Goal: Task Accomplishment & Management: Complete application form

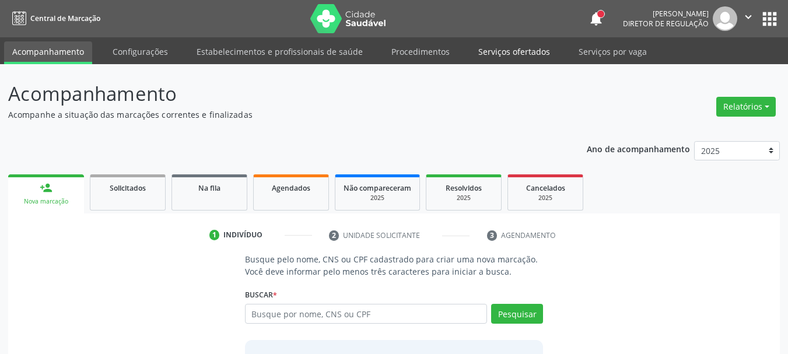
click at [494, 61] on link "Serviços ofertados" at bounding box center [514, 51] width 88 height 20
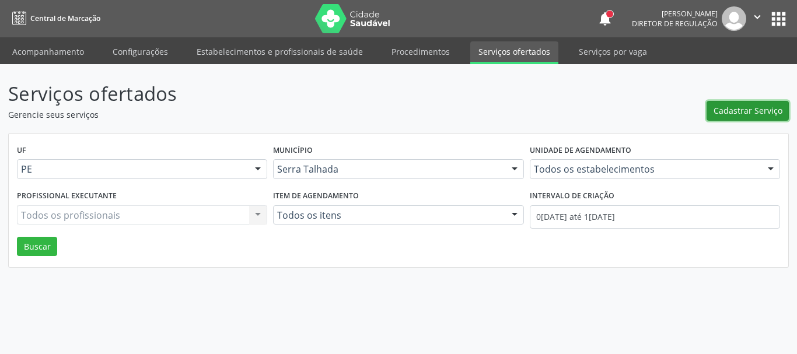
click at [759, 119] on button "Cadastrar Serviço" at bounding box center [747, 111] width 82 height 20
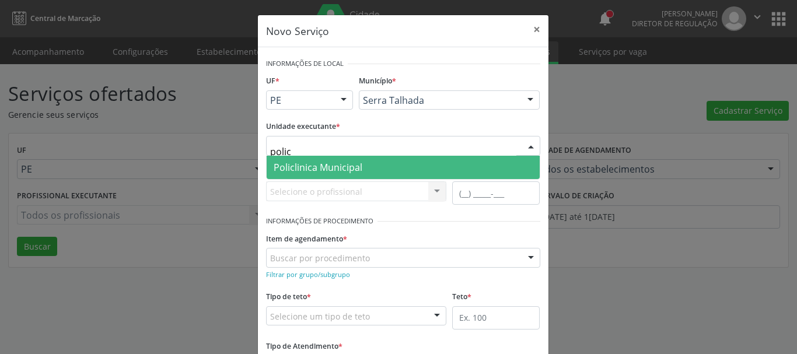
type input "policl"
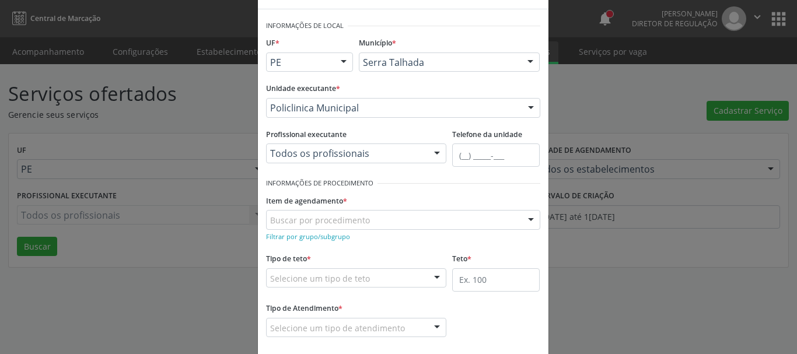
scroll to position [58, 0]
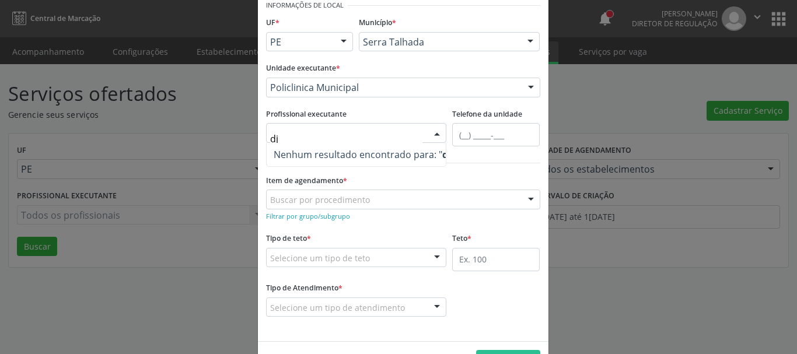
type input "djl"
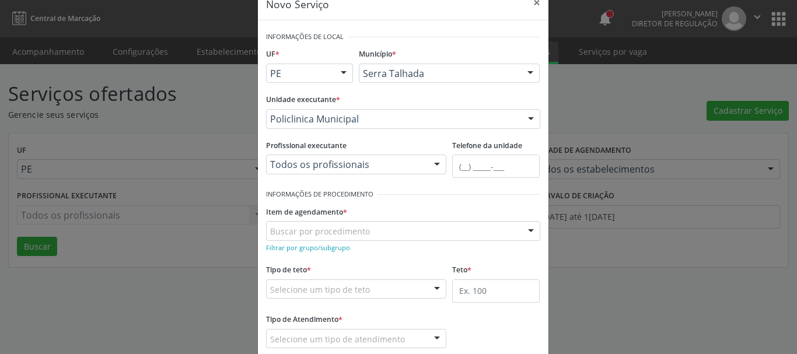
scroll to position [0, 0]
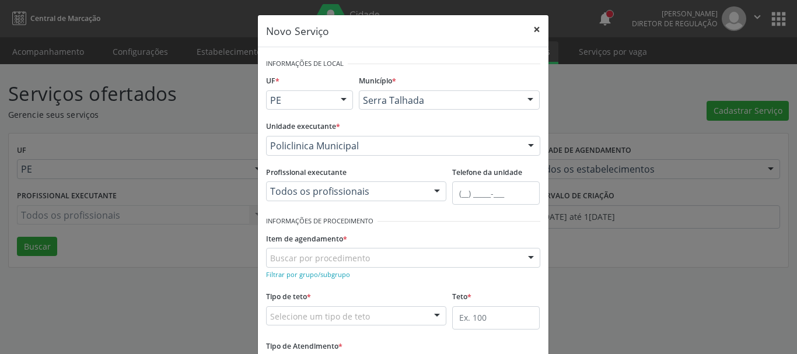
click at [531, 30] on button "×" at bounding box center [536, 29] width 23 height 29
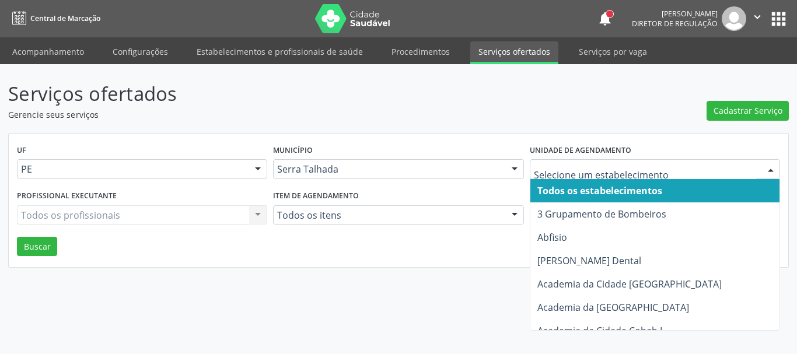
click at [568, 176] on div at bounding box center [655, 169] width 250 height 20
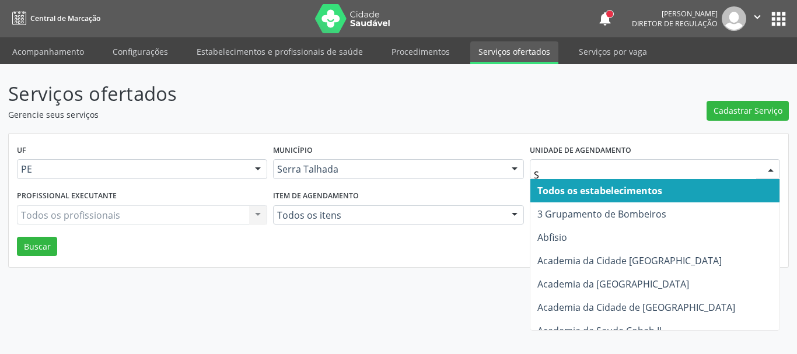
type input "S B"
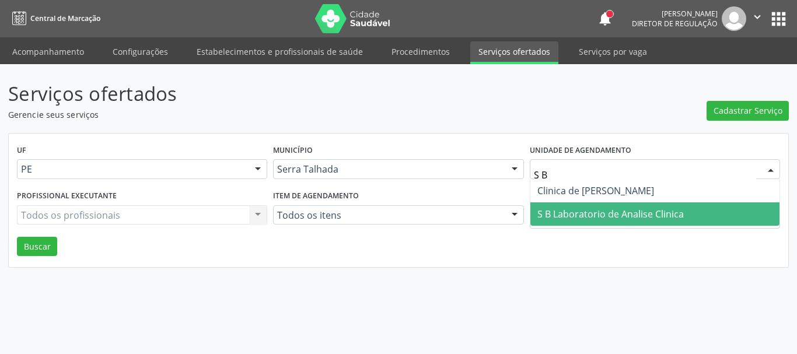
click at [619, 212] on span "S B Laboratorio de Analise Clinica" at bounding box center [610, 214] width 146 height 13
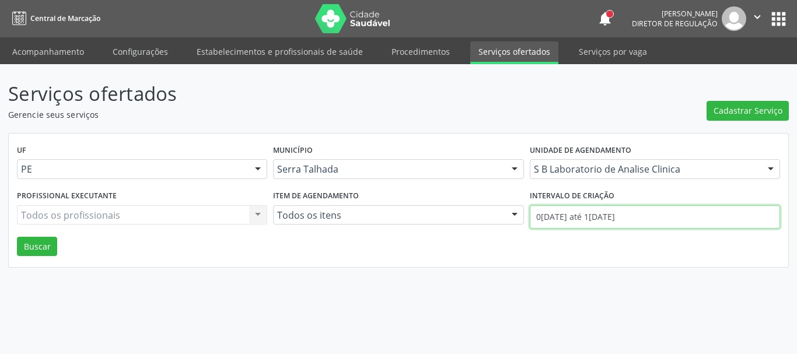
click at [594, 218] on input "0[DATE] até 1[DATE]" at bounding box center [655, 216] width 250 height 23
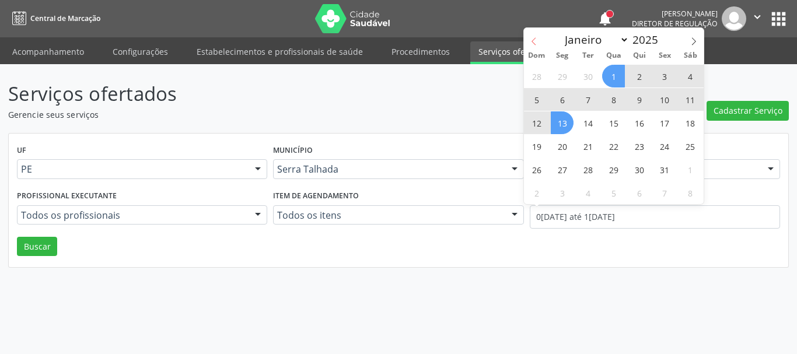
click at [540, 38] on span at bounding box center [534, 38] width 20 height 20
select select "8"
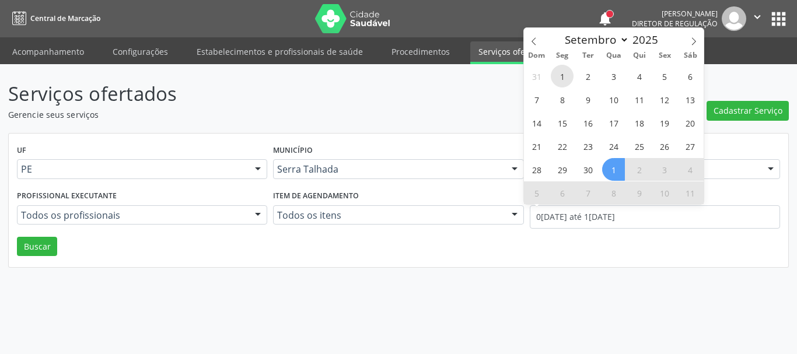
click at [559, 71] on span "1" at bounding box center [562, 76] width 23 height 23
type input "[DATE]"
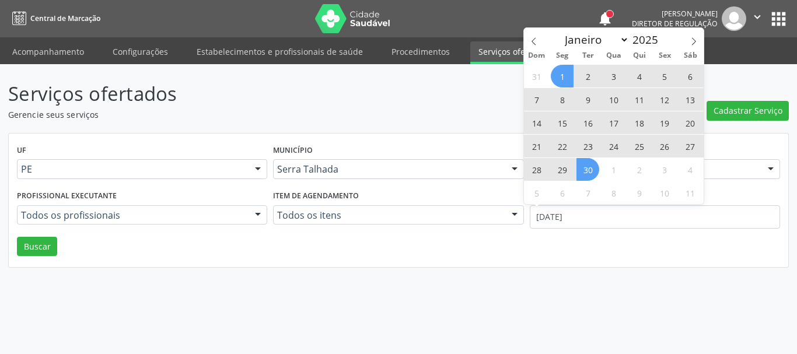
click at [582, 176] on span "30" at bounding box center [587, 169] width 23 height 23
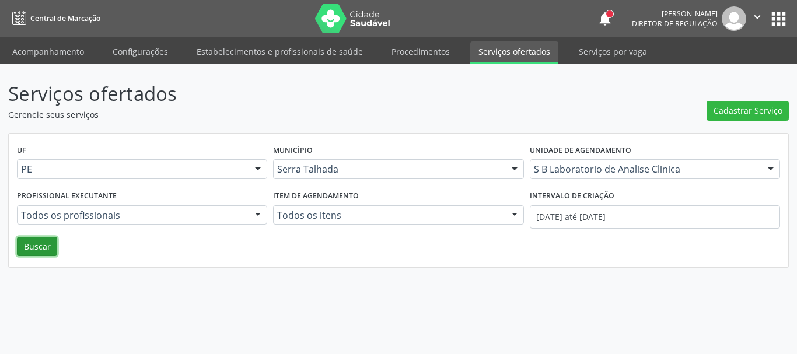
click at [49, 250] on button "Buscar" at bounding box center [37, 247] width 40 height 20
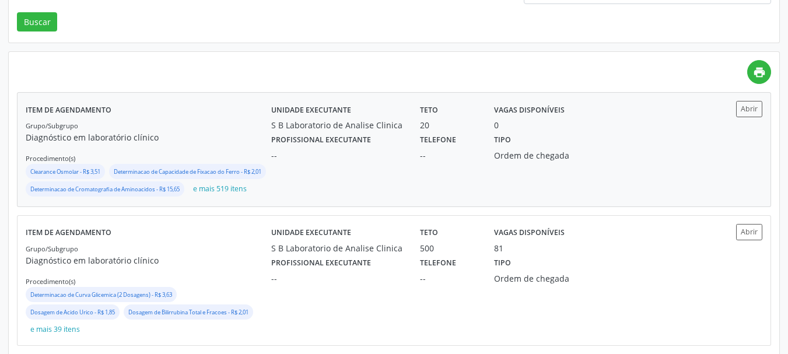
scroll to position [233, 0]
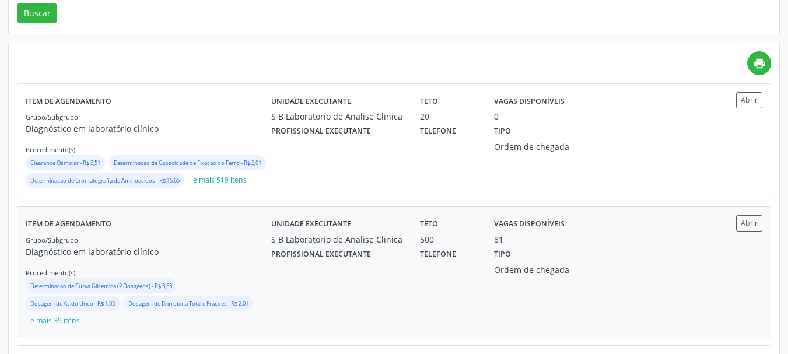
click at [586, 271] on div "Tipo Ordem de chegada" at bounding box center [541, 261] width 111 height 30
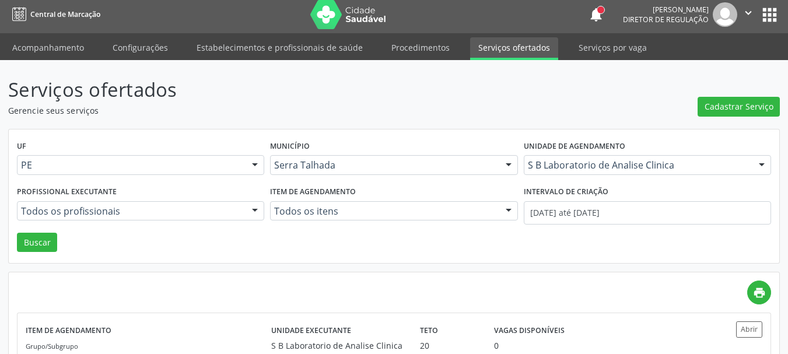
scroll to position [0, 0]
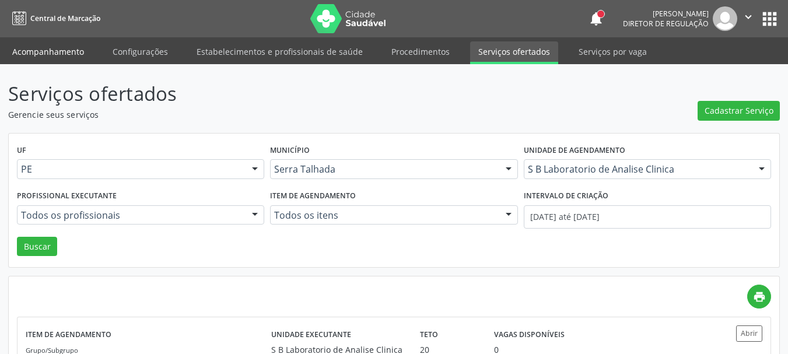
click at [54, 50] on link "Acompanhamento" at bounding box center [48, 51] width 88 height 20
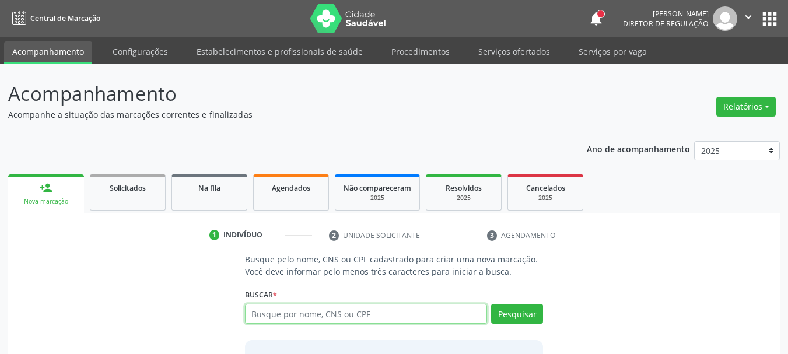
click at [278, 312] on input "text" at bounding box center [366, 314] width 243 height 20
type input "704101278745250"
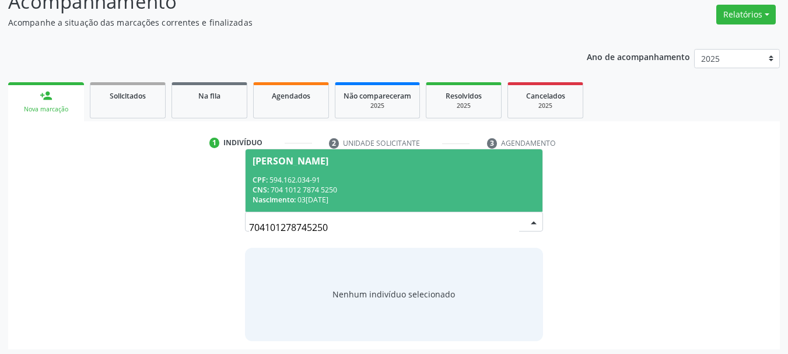
scroll to position [96, 0]
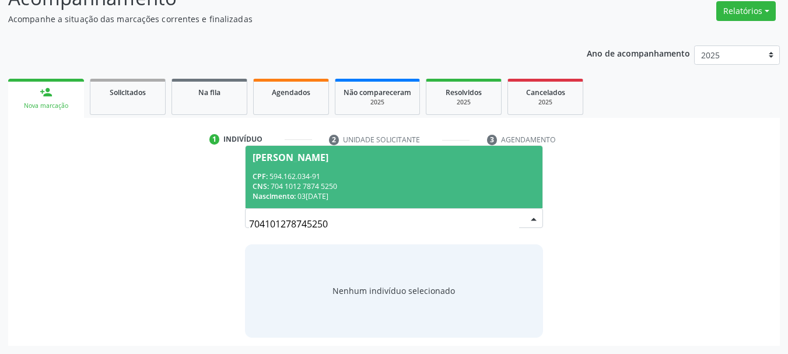
click at [249, 173] on span "[PERSON_NAME] CPF: 594.162.034-91 CNS: 704 1012 7874 5250 Nascimento: 0[DATE]" at bounding box center [395, 177] width 298 height 62
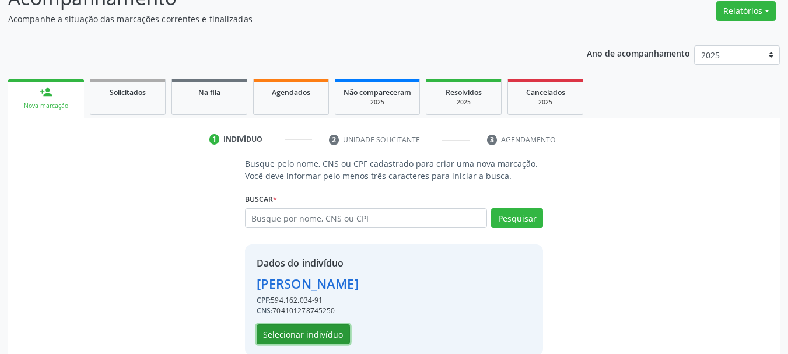
click at [290, 339] on button "Selecionar indivíduo" at bounding box center [303, 334] width 93 height 20
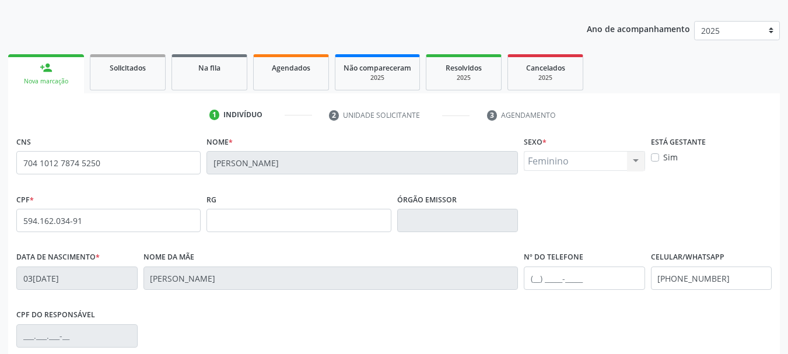
scroll to position [271, 0]
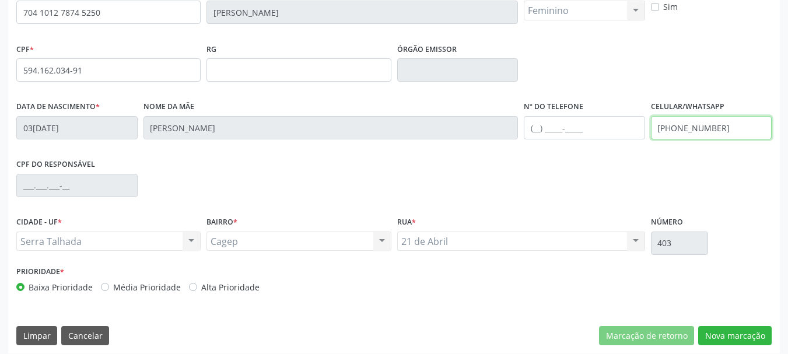
click at [735, 120] on input "[PHONE_NUMBER]" at bounding box center [711, 127] width 121 height 23
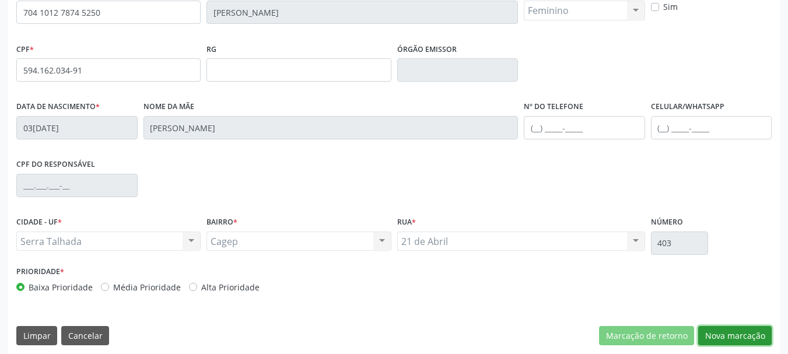
click at [717, 332] on button "Nova marcação" at bounding box center [735, 336] width 74 height 20
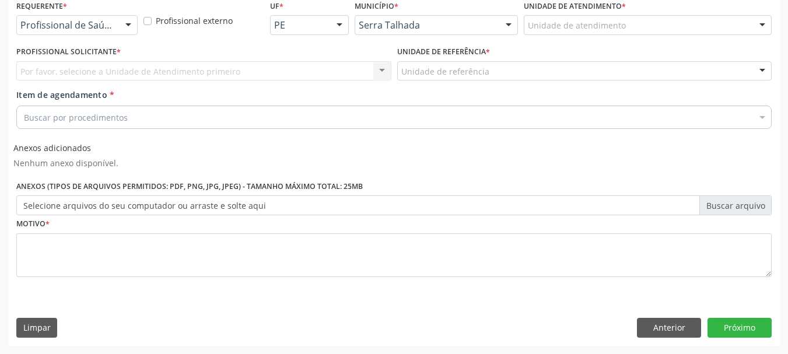
scroll to position [256, 0]
click at [81, 13] on div "Requerente * Profissional de Saúde Profissional de Saúde Paciente Nenhum result…" at bounding box center [76, 15] width 121 height 37
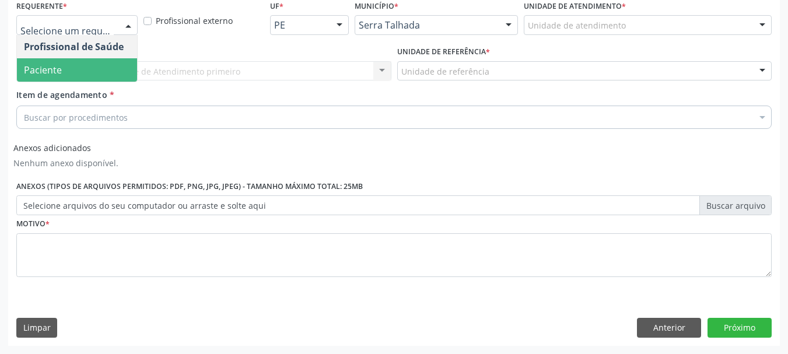
click at [76, 67] on span "Paciente" at bounding box center [77, 69] width 120 height 23
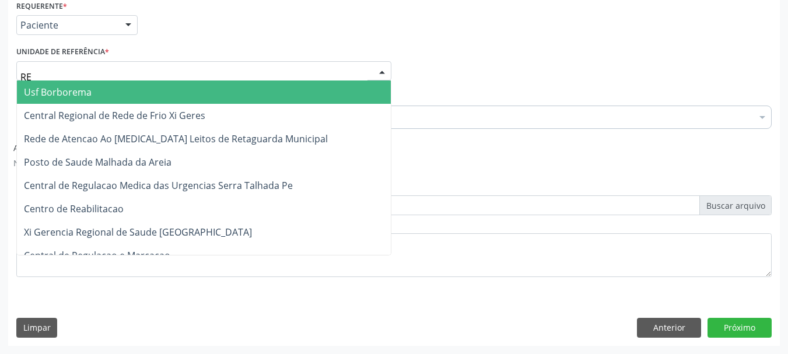
type input "REA"
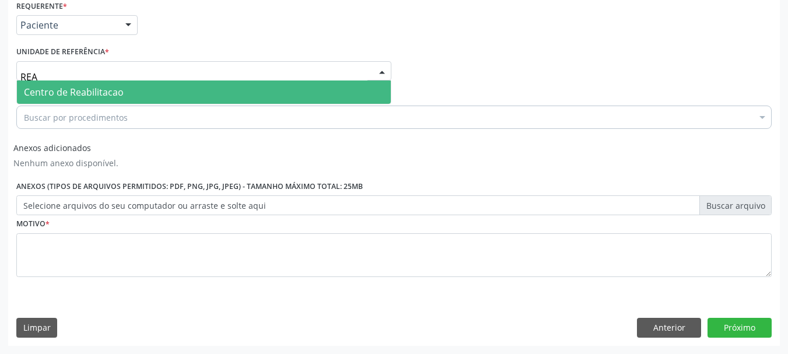
click at [86, 98] on span "Centro de Reabilitacao" at bounding box center [74, 92] width 100 height 13
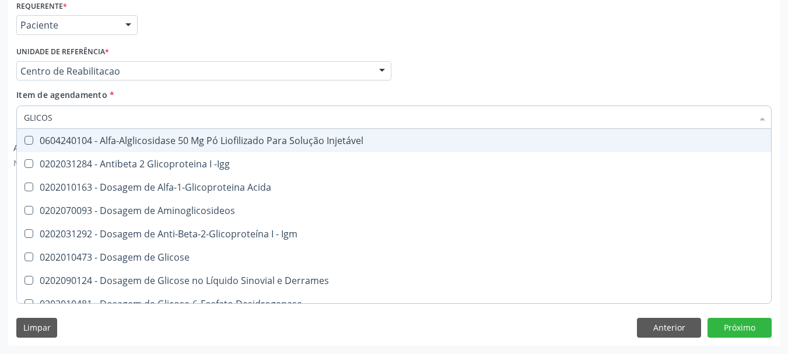
type input "GLICOSE"
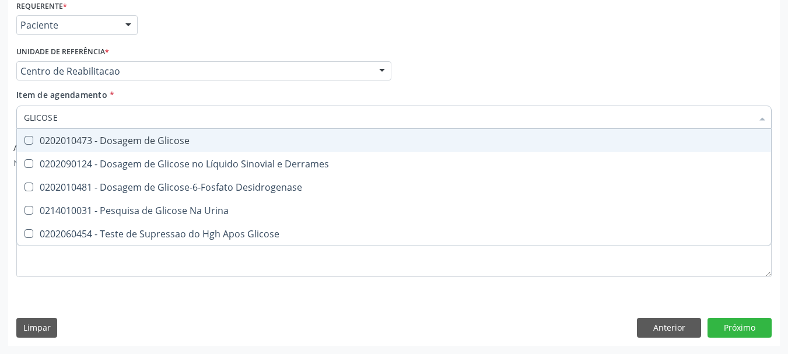
click at [102, 147] on span "0202010473 - Dosagem de Glicose" at bounding box center [394, 140] width 754 height 23
checkbox Glicose "true"
click at [87, 123] on input "GLICOSE" at bounding box center [388, 117] width 729 height 23
click at [86, 122] on input "GLICOSE" at bounding box center [388, 117] width 729 height 23
type input "PR"
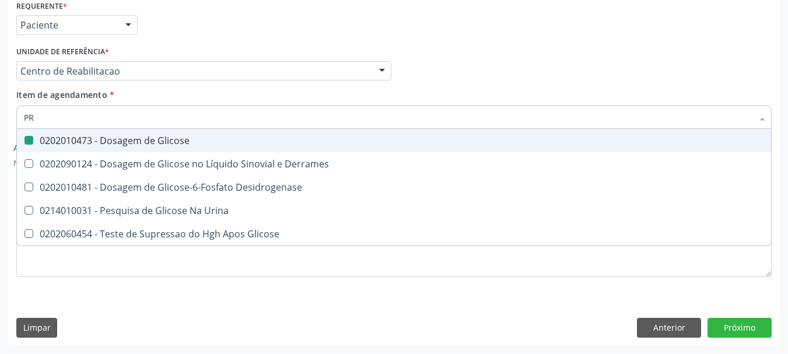
checkbox Glicose "false"
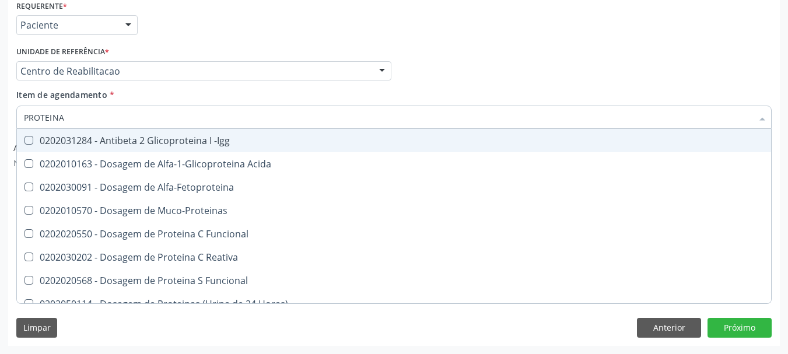
type input "PROTEINA C"
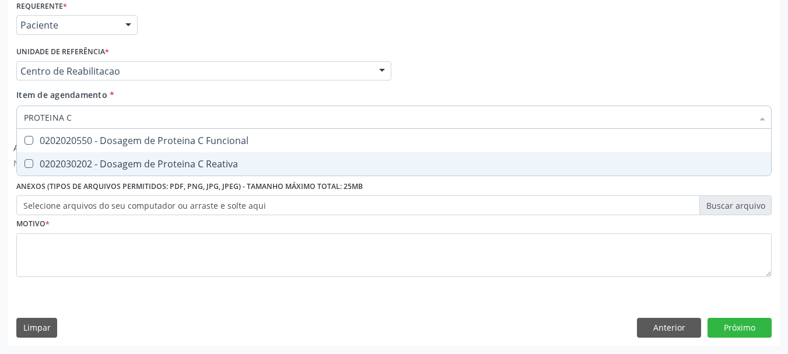
click at [135, 165] on div "0202030202 - Dosagem de Proteina C Reativa" at bounding box center [394, 163] width 740 height 9
checkbox Reativa "true"
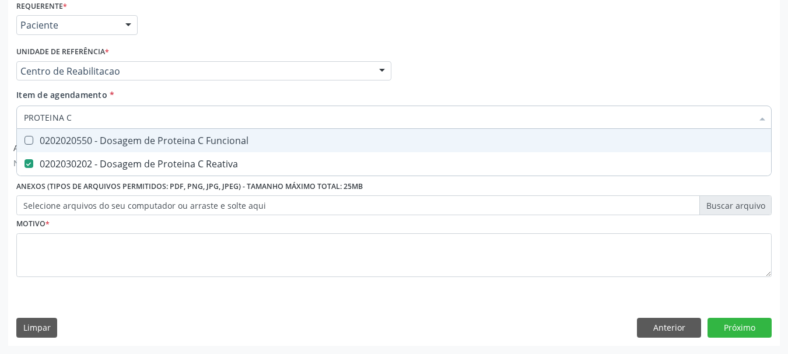
click at [113, 120] on input "PROTEINA C" at bounding box center [388, 117] width 729 height 23
type input "COLEST"
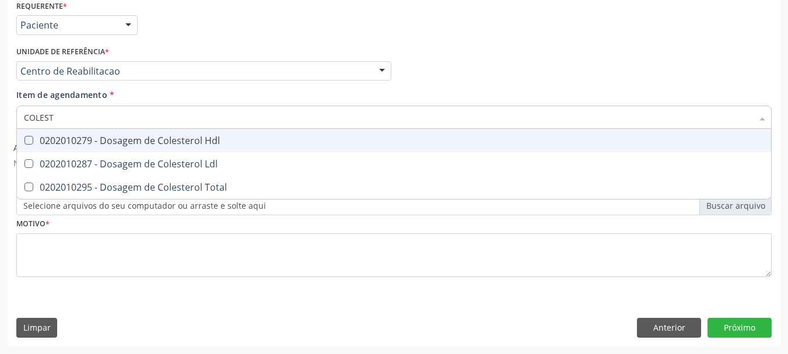
checkbox Ldl "false"
drag, startPoint x: 123, startPoint y: 134, endPoint x: 120, endPoint y: 158, distance: 23.6
click at [123, 136] on div "0202010279 - Dosagem de Colesterol Hdl" at bounding box center [394, 140] width 740 height 9
checkbox Hdl "true"
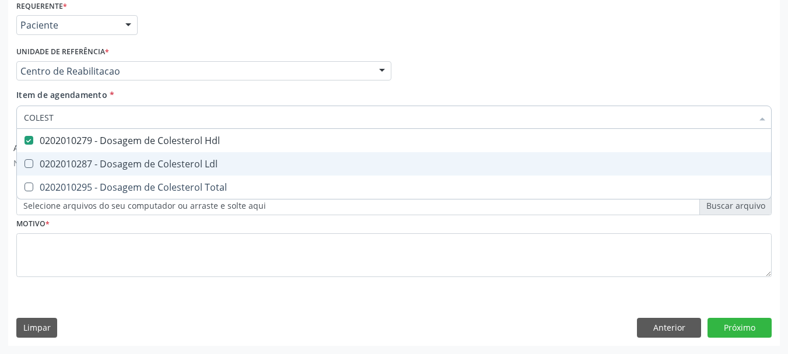
click at [119, 162] on div "0202010287 - Dosagem de Colesterol Ldl" at bounding box center [394, 163] width 740 height 9
checkbox Ldl "true"
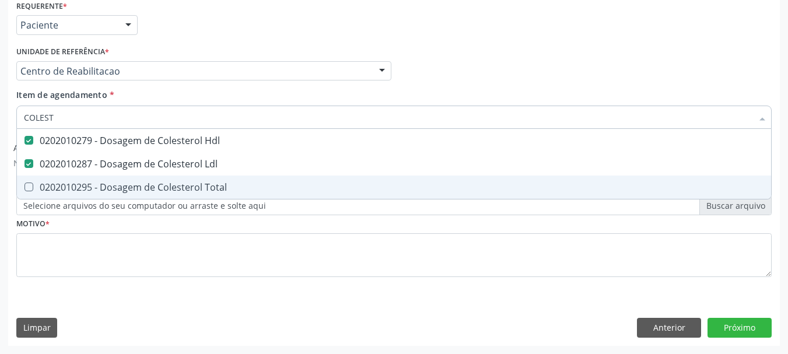
click at [119, 189] on div "0202010295 - Dosagem de Colesterol Total" at bounding box center [394, 187] width 740 height 9
checkbox Total "true"
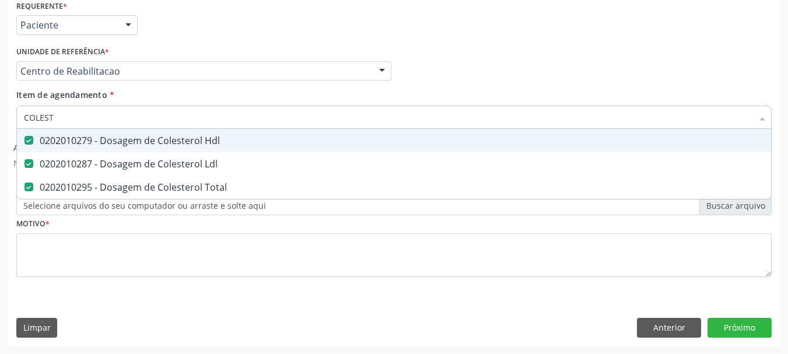
click at [86, 118] on input "COLEST" at bounding box center [388, 117] width 729 height 23
type input "C"
checkbox Hdl "false"
checkbox Ldl "false"
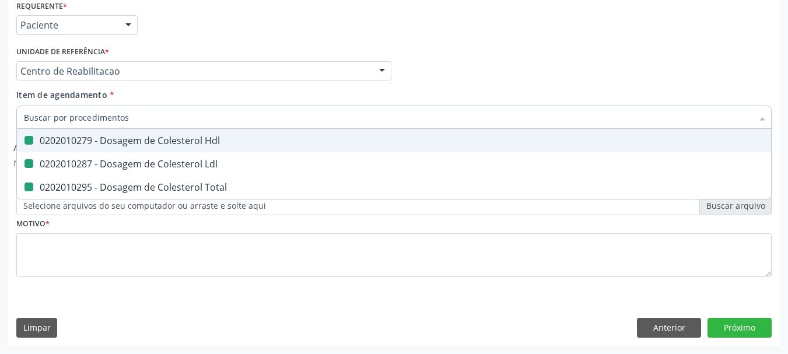
checkbox Total "false"
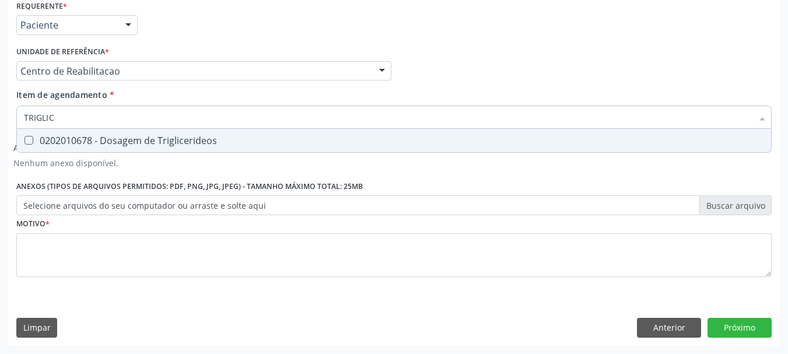
type input "TRIGLICE"
click at [127, 136] on div "0202010678 - Dosagem de Triglicerideos" at bounding box center [394, 140] width 740 height 9
checkbox Triglicerideos "true"
click at [188, 96] on div "Item de agendamento * TRIGLICE Desfazer seleção 0202010678 - Dosagem de Triglic…" at bounding box center [393, 107] width 755 height 37
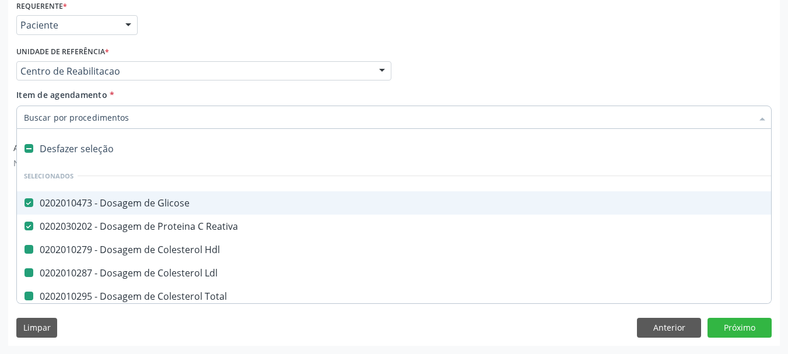
type input "H"
checkbox Hdl "false"
checkbox Ldl "false"
checkbox Total "false"
checkbox Triglicerideos "false"
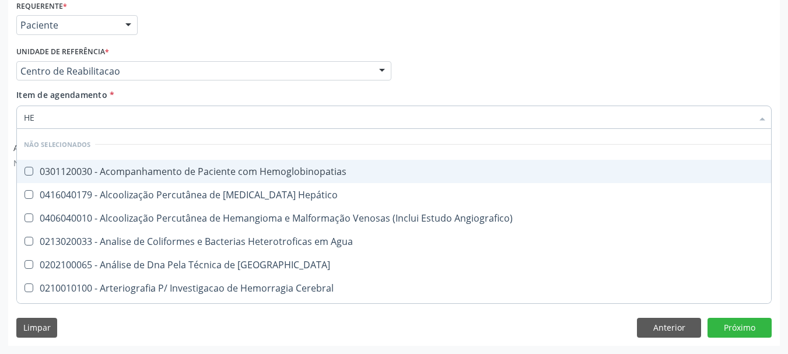
type input "HEM"
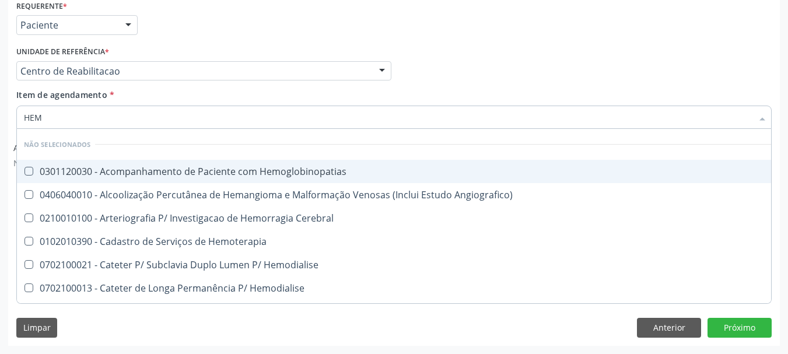
checkbox Hemoglobinopatias "false"
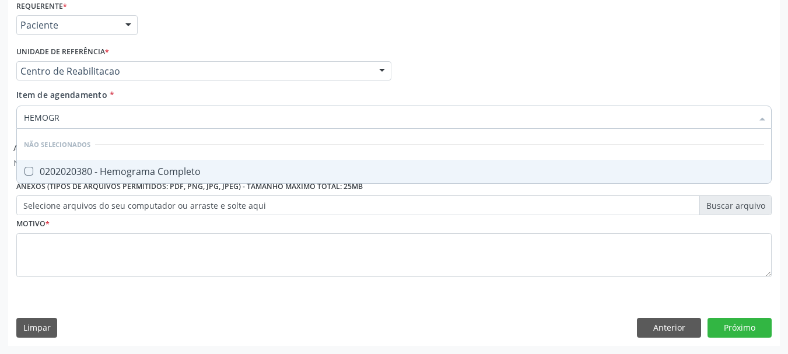
type input "HEMOGRA"
click at [89, 175] on div "0202020380 - Hemograma Completo" at bounding box center [394, 171] width 740 height 9
checkbox Completo "true"
click at [446, 75] on div "Profissional Solicitante Por favor, selecione a Unidade de Atendimento primeiro…" at bounding box center [393, 66] width 761 height 46
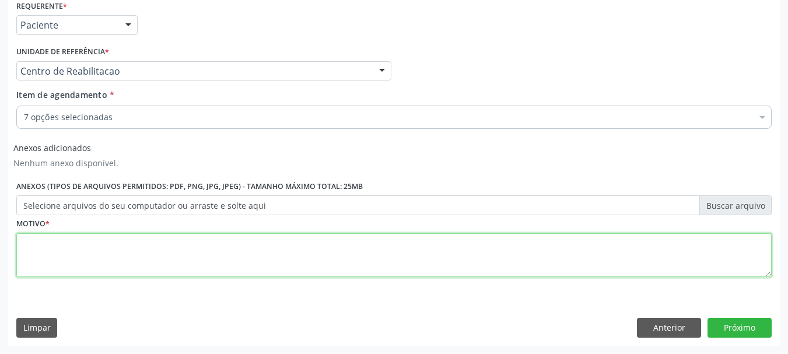
click at [196, 264] on textarea at bounding box center [393, 255] width 755 height 44
type textarea "S"
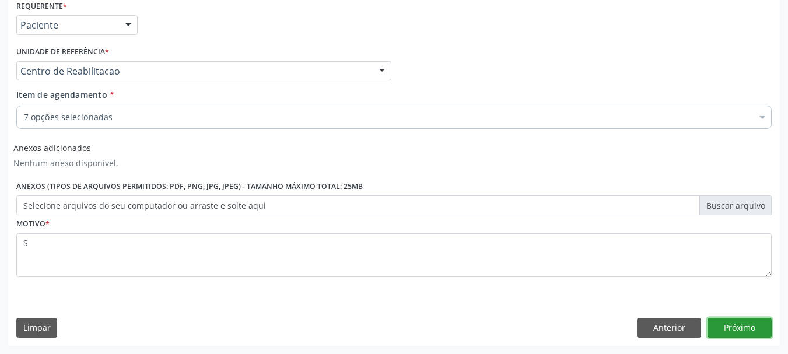
click at [711, 334] on button "Próximo" at bounding box center [740, 328] width 64 height 20
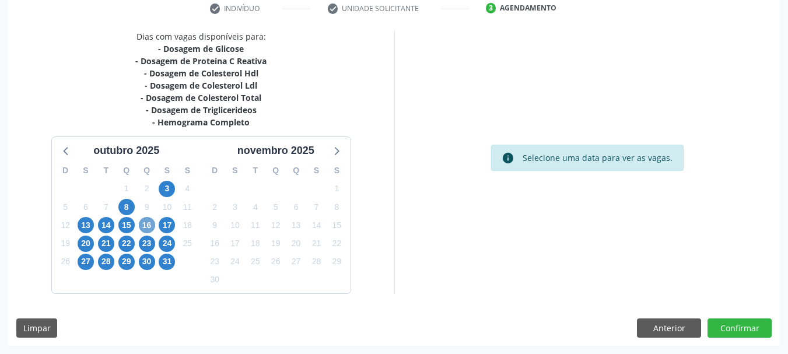
click at [147, 223] on span "16" at bounding box center [147, 225] width 16 height 16
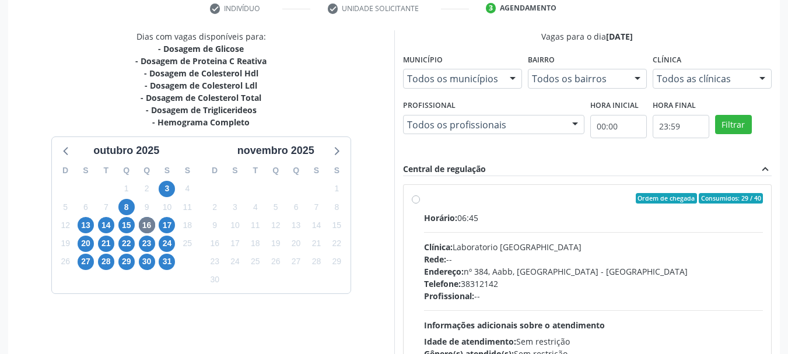
click at [564, 232] on hr at bounding box center [594, 232] width 340 height 1
click at [420, 204] on input "Ordem de chegada Consumidos: 29 / 40 Horário: 06:45 Clínica: Laboratorio [GEOGR…" at bounding box center [416, 198] width 8 height 11
radio input "true"
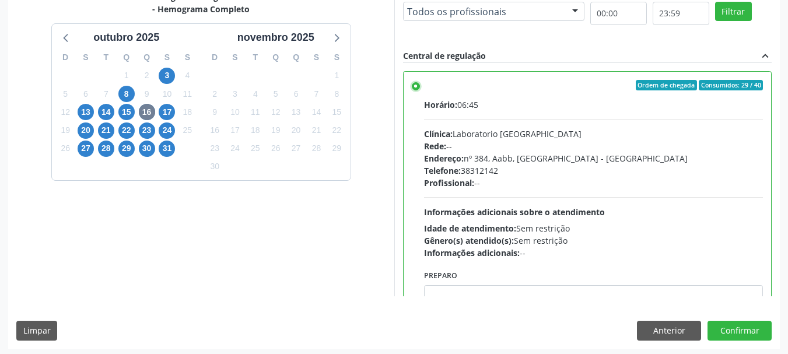
scroll to position [343, 0]
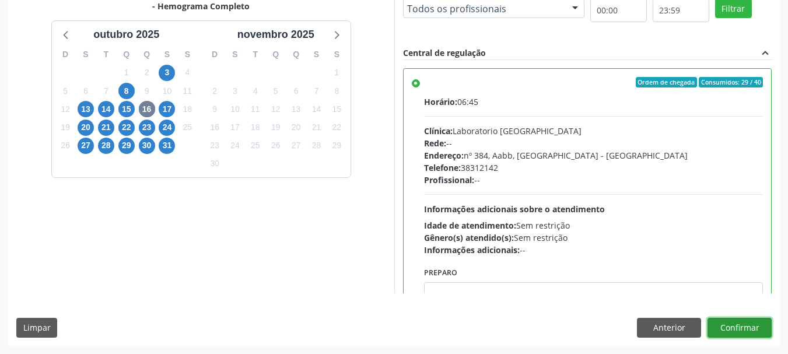
click at [719, 330] on button "Confirmar" at bounding box center [740, 328] width 64 height 20
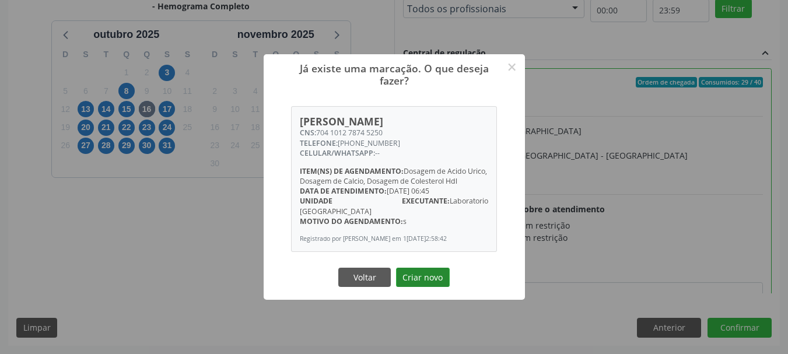
click at [432, 274] on button "Criar novo" at bounding box center [423, 278] width 54 height 20
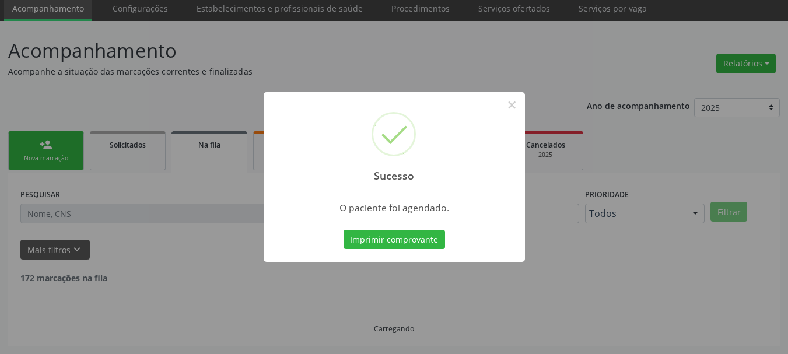
scroll to position [31, 0]
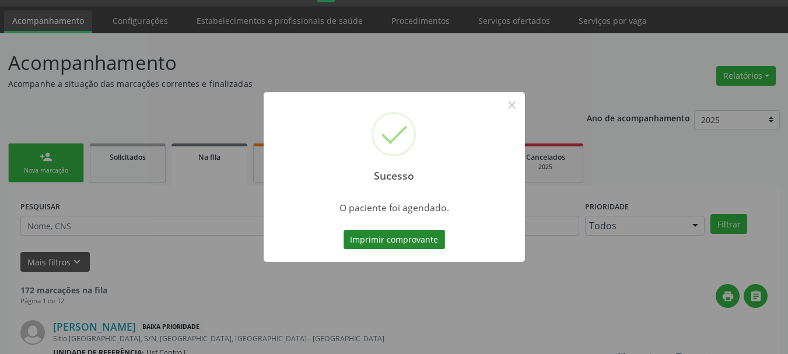
click at [364, 240] on button "Imprimir comprovante" at bounding box center [395, 240] width 102 height 20
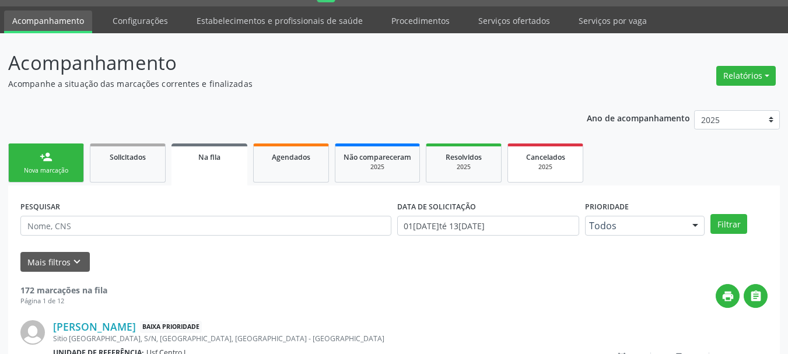
click at [529, 167] on div "2025" at bounding box center [545, 167] width 58 height 9
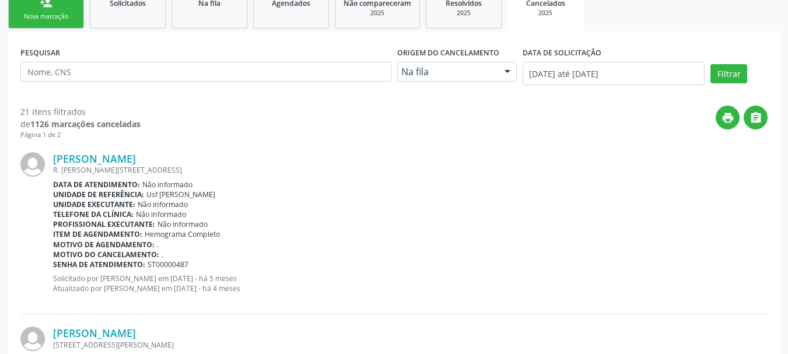
scroll to position [206, 0]
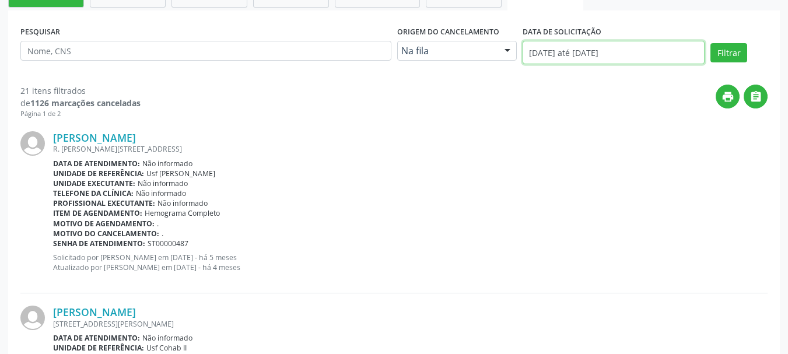
click at [578, 51] on input "[DATE] até [DATE]" at bounding box center [614, 52] width 183 height 23
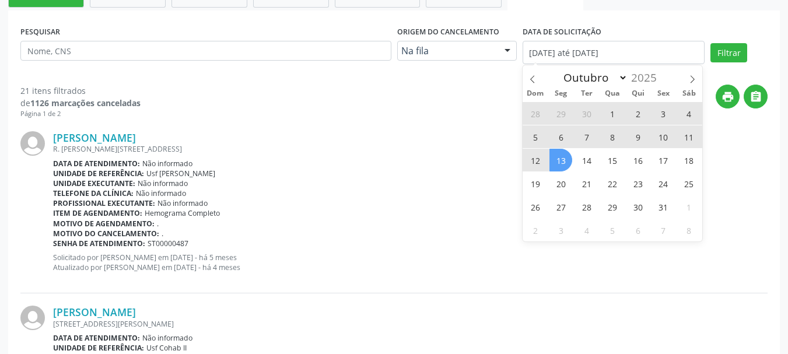
click at [418, 120] on div "[PERSON_NAME] R. [PERSON_NAME][STREET_ADDRESS] Data de atendimento: Não informa…" at bounding box center [393, 206] width 747 height 174
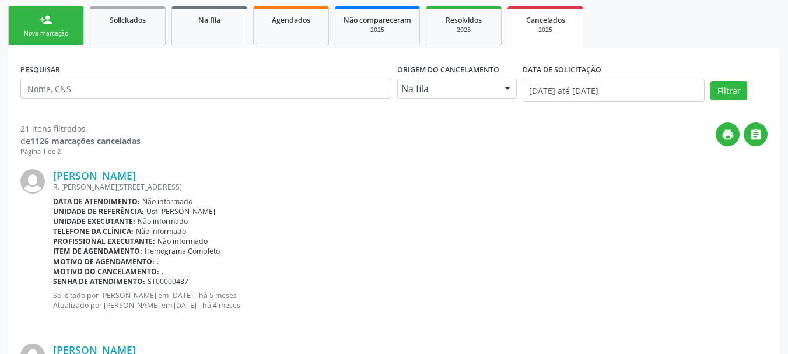
scroll to position [148, 0]
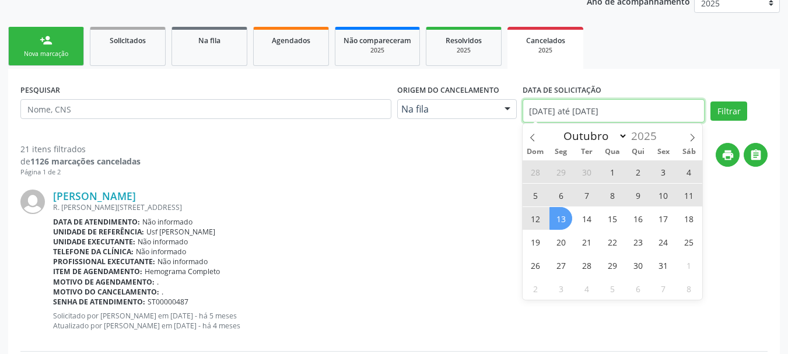
click at [569, 109] on input "[DATE] até [DATE]" at bounding box center [614, 110] width 183 height 23
click at [611, 171] on span "1" at bounding box center [612, 171] width 23 height 23
type input "01/10/2025"
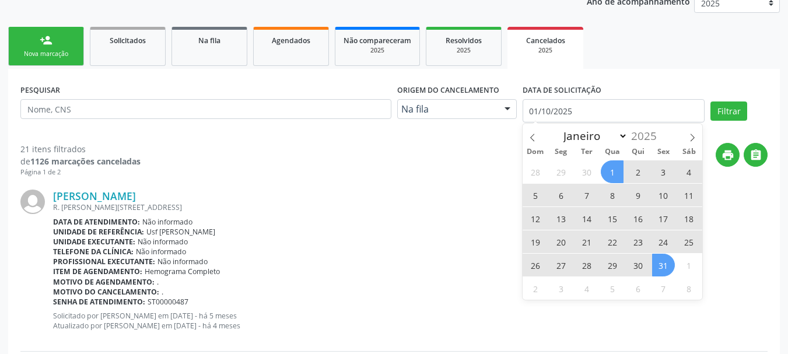
click at [655, 263] on span "31" at bounding box center [663, 265] width 23 height 23
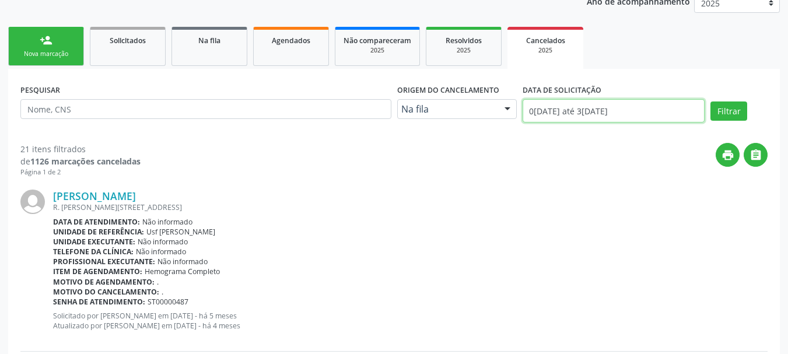
click at [550, 117] on input "0[DATE] até 3[DATE]" at bounding box center [614, 110] width 183 height 23
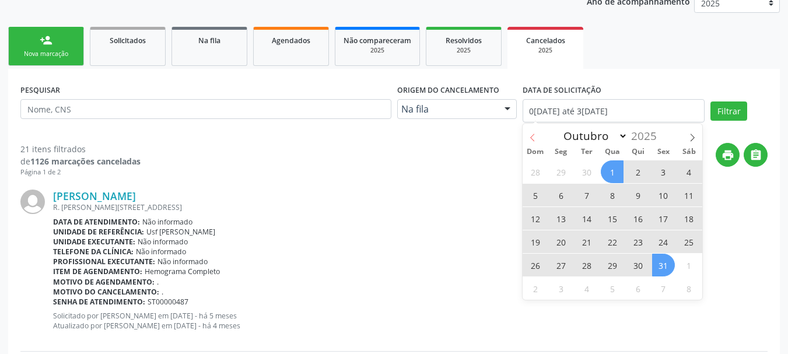
click at [536, 137] on icon at bounding box center [533, 138] width 8 height 8
select select "8"
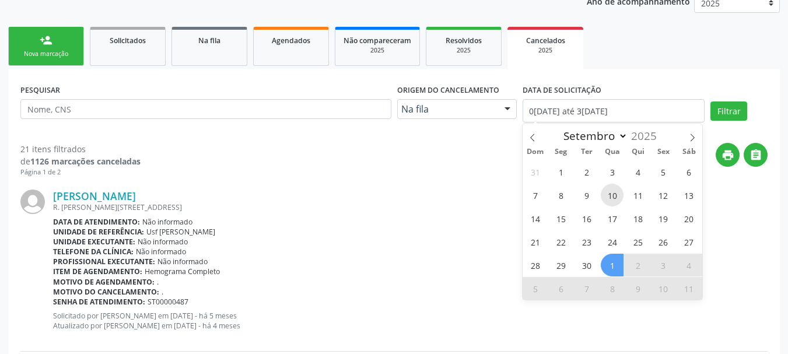
click at [614, 197] on span "10" at bounding box center [612, 195] width 23 height 23
type input "[DATE]"
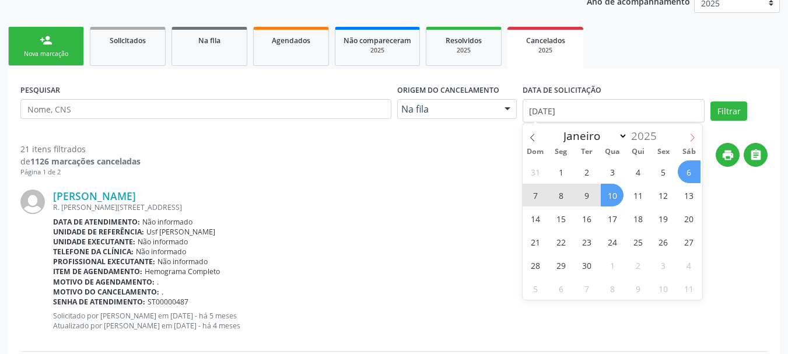
click at [690, 135] on icon at bounding box center [692, 138] width 8 height 8
select select "9"
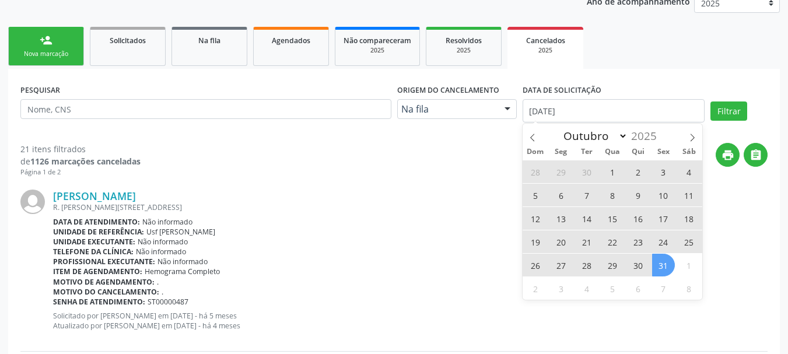
click at [668, 259] on span "31" at bounding box center [663, 265] width 23 height 23
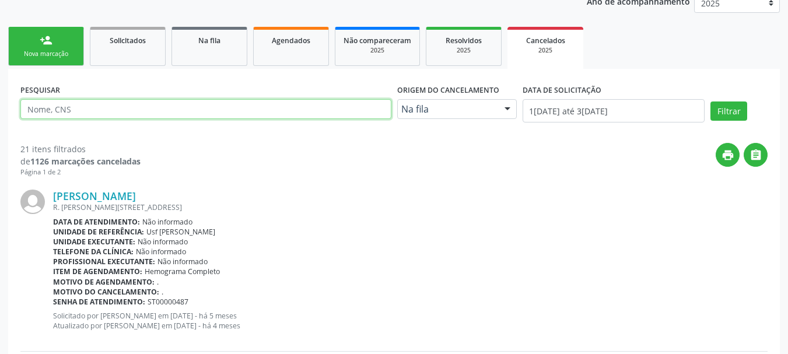
click at [172, 110] on input "text" at bounding box center [205, 109] width 371 height 20
click at [711, 102] on button "Filtrar" at bounding box center [729, 112] width 37 height 20
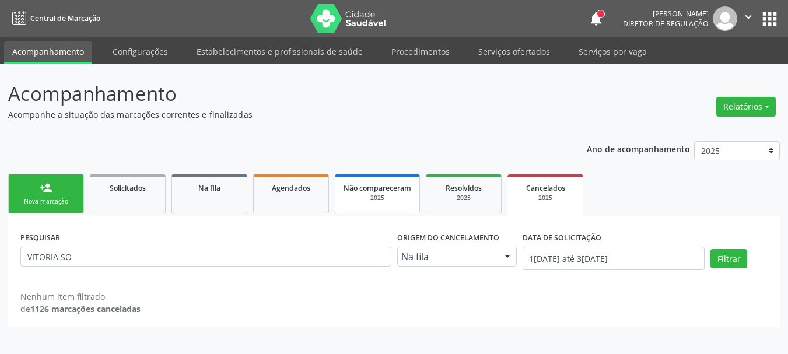
scroll to position [0, 0]
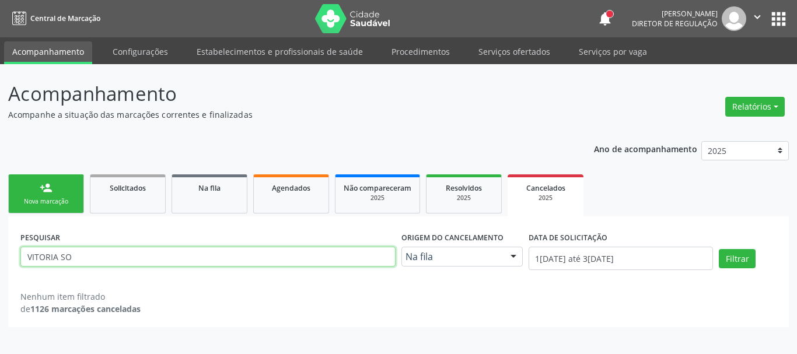
click at [34, 258] on input "VITORIA SO" at bounding box center [207, 257] width 375 height 20
type input "VICTORIA SO"
click at [719, 249] on button "Filtrar" at bounding box center [737, 259] width 37 height 20
click at [305, 193] on div "Agendados" at bounding box center [291, 187] width 58 height 12
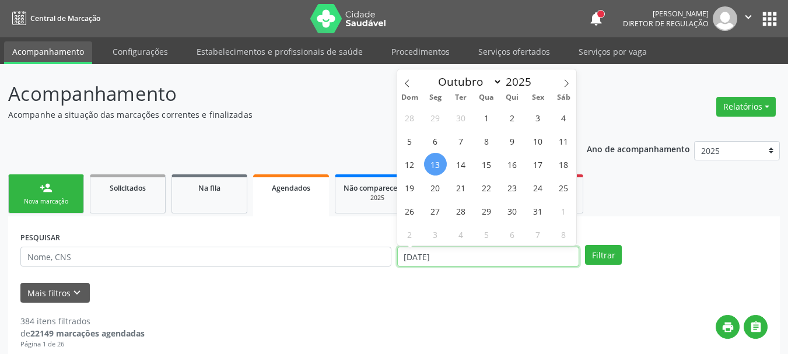
click at [459, 258] on input "[DATE]" at bounding box center [488, 257] width 183 height 20
click at [484, 118] on span "1" at bounding box center [486, 117] width 23 height 23
type input "01/10/2025"
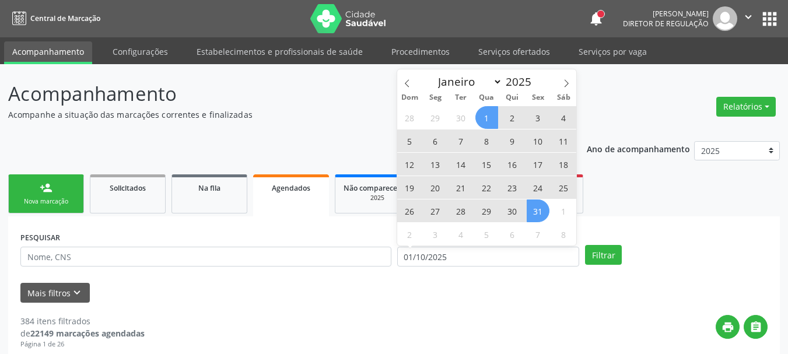
click at [539, 205] on span "31" at bounding box center [538, 211] width 23 height 23
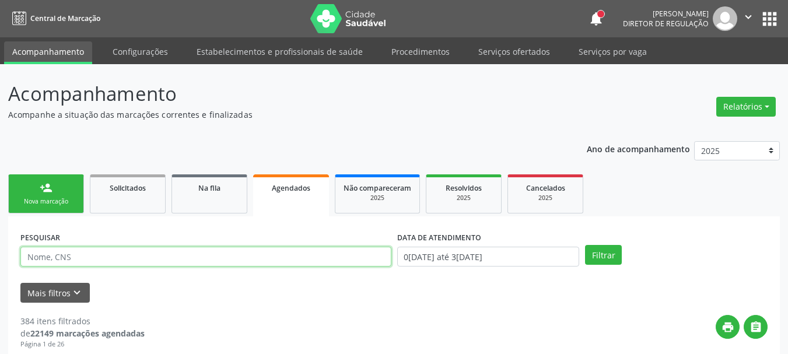
click at [170, 260] on input "text" at bounding box center [205, 257] width 371 height 20
click at [585, 245] on button "Filtrar" at bounding box center [603, 255] width 37 height 20
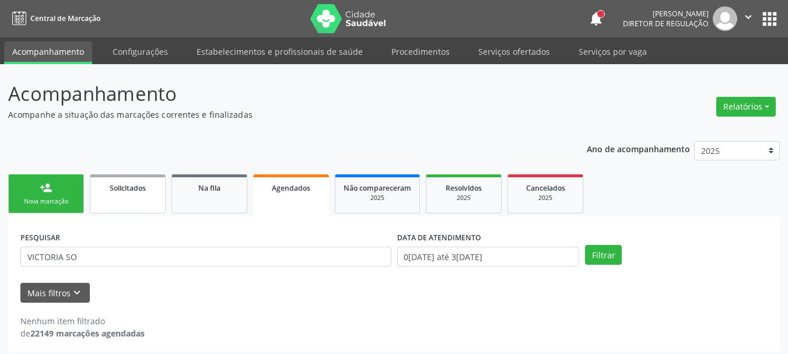
scroll to position [6, 0]
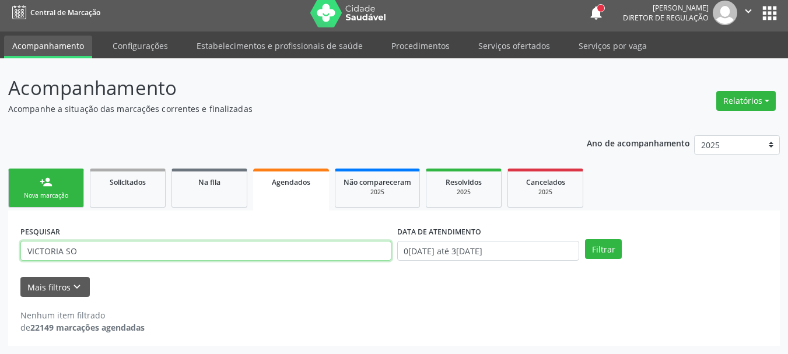
click at [40, 250] on input "VICTORIA SO" at bounding box center [205, 251] width 371 height 20
type input "VITORIA SO"
click at [585, 239] on button "Filtrar" at bounding box center [603, 249] width 37 height 20
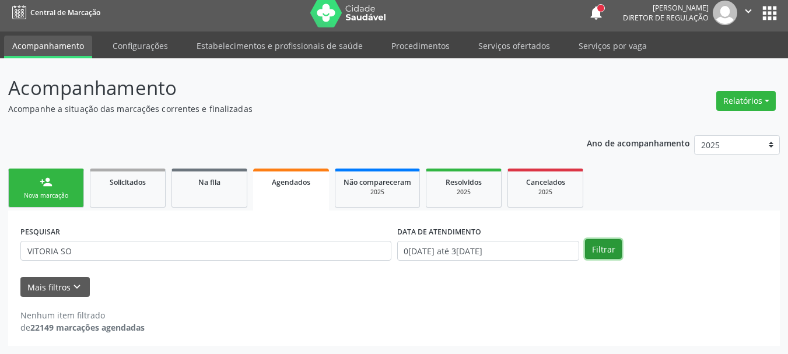
click at [604, 247] on button "Filtrar" at bounding box center [603, 249] width 37 height 20
click at [541, 197] on div "2025" at bounding box center [545, 192] width 58 height 9
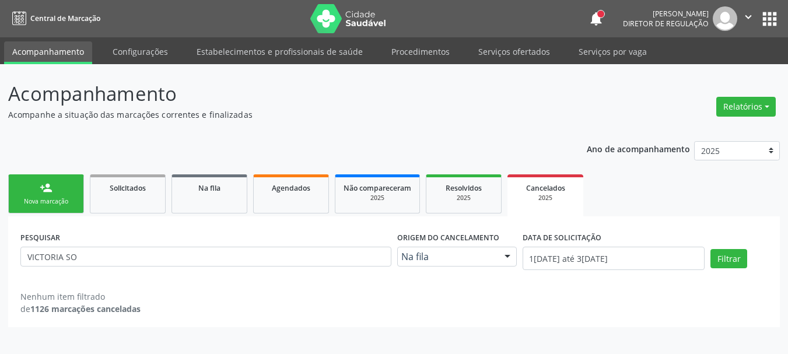
scroll to position [0, 0]
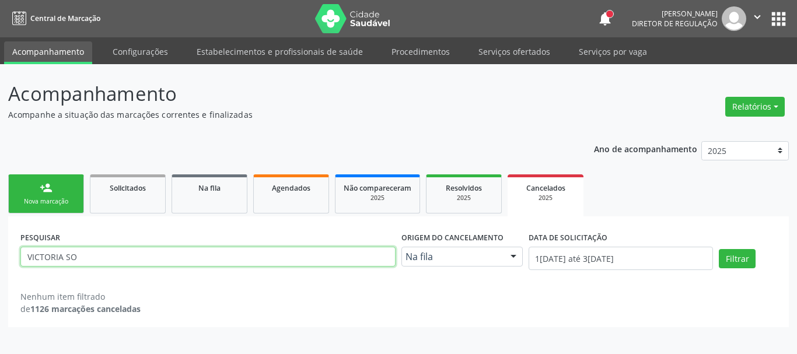
click at [131, 258] on input "VICTORIA SO" at bounding box center [207, 257] width 375 height 20
type input "898005841266251"
click at [719, 249] on button "Filtrar" at bounding box center [737, 259] width 37 height 20
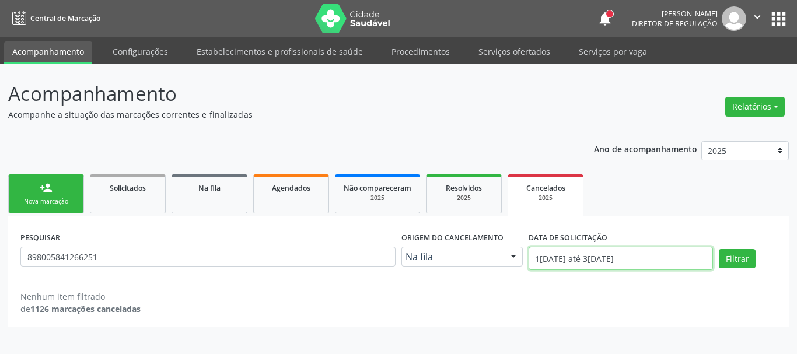
click at [570, 253] on input "1[DATE] até 3[DATE]" at bounding box center [621, 258] width 185 height 23
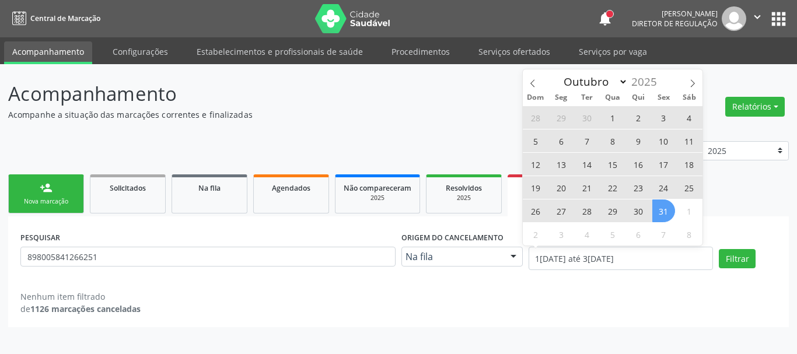
click at [439, 118] on p "Acompanhe a situação das marcações correntes e finalizadas" at bounding box center [281, 115] width 547 height 12
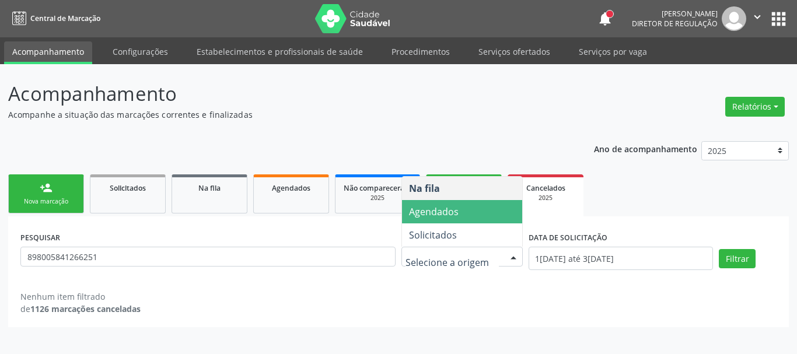
click at [450, 210] on span "Agendados" at bounding box center [434, 211] width 50 height 13
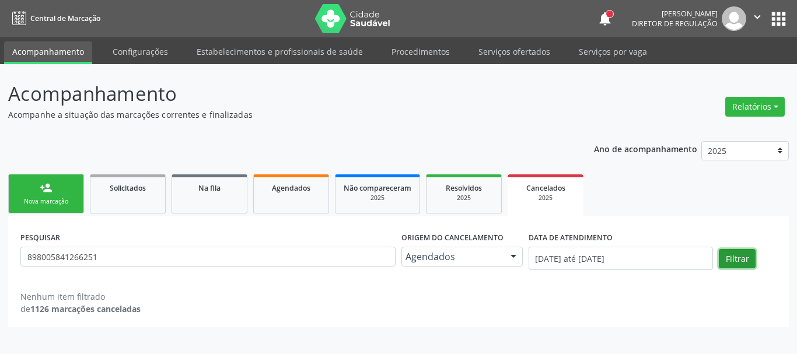
click at [730, 261] on button "Filtrar" at bounding box center [737, 259] width 37 height 20
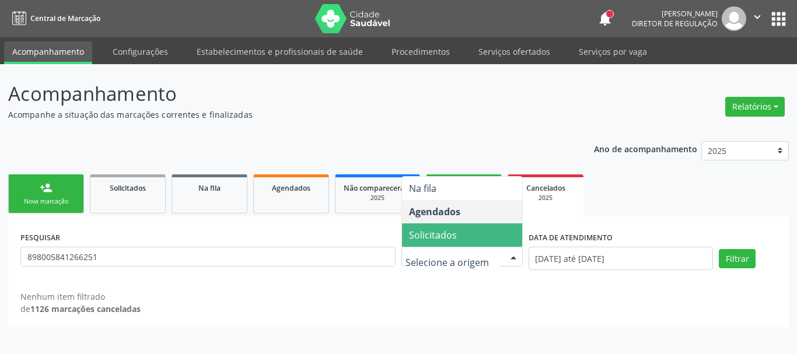
click at [441, 225] on span "Solicitados" at bounding box center [462, 234] width 120 height 23
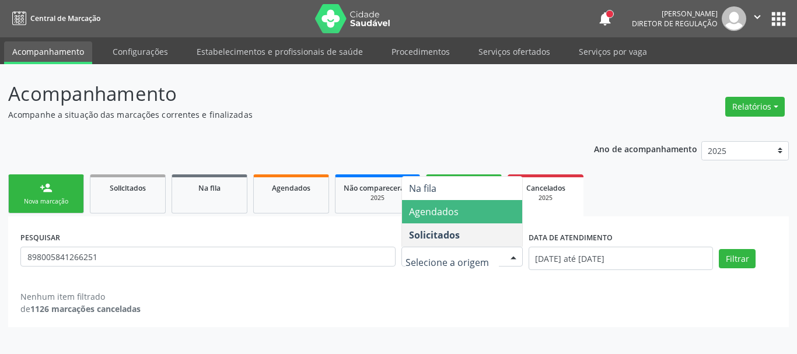
click at [435, 213] on span "Agendados" at bounding box center [434, 211] width 50 height 13
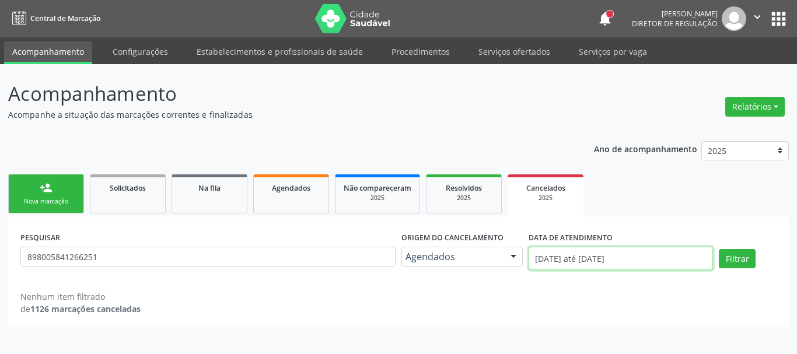
click at [610, 256] on input "[DATE] até [DATE]" at bounding box center [621, 258] width 185 height 23
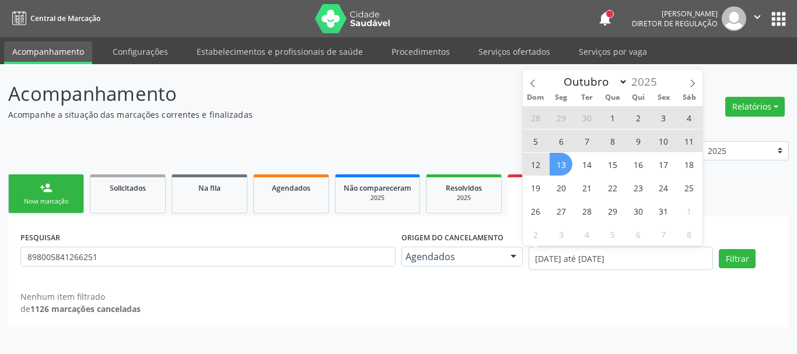
click at [607, 117] on span "1" at bounding box center [612, 117] width 23 height 23
type input "01/10/2025"
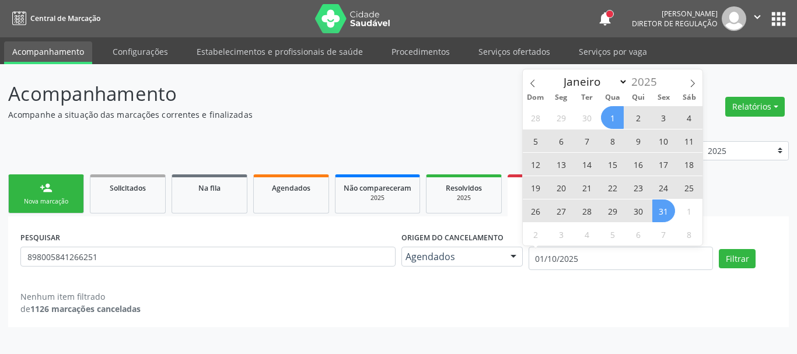
click at [663, 215] on span "31" at bounding box center [663, 211] width 23 height 23
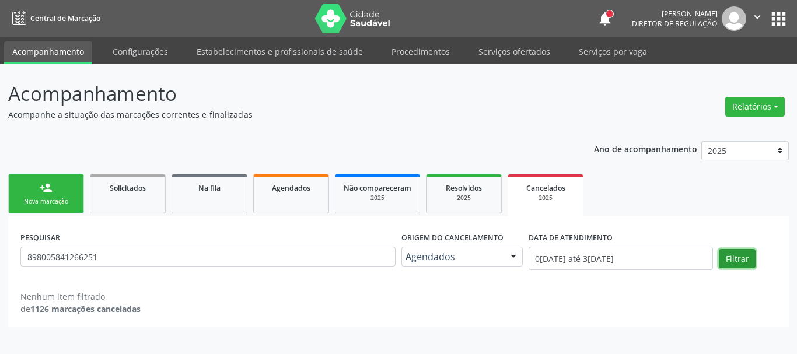
click at [740, 259] on button "Filtrar" at bounding box center [737, 259] width 37 height 20
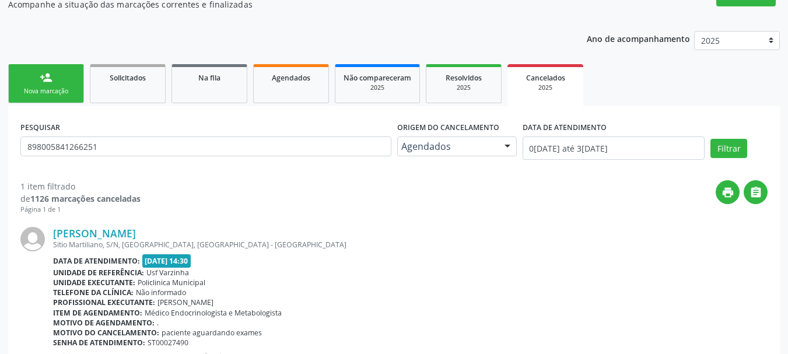
scroll to position [169, 0]
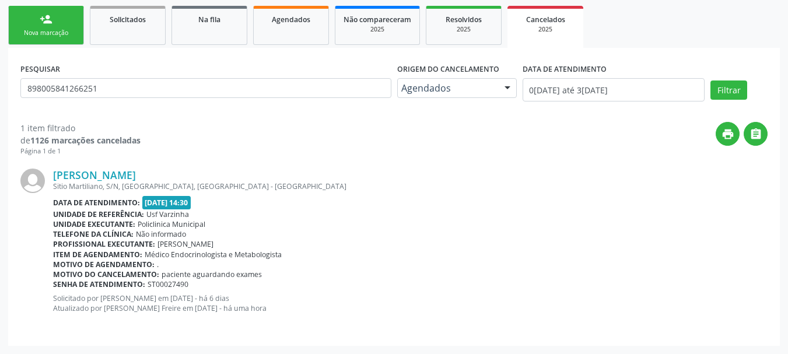
click at [44, 34] on div "Nova marcação" at bounding box center [46, 33] width 58 height 9
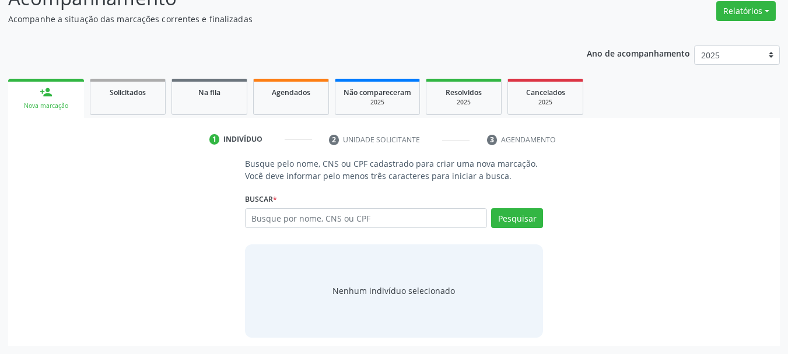
scroll to position [96, 0]
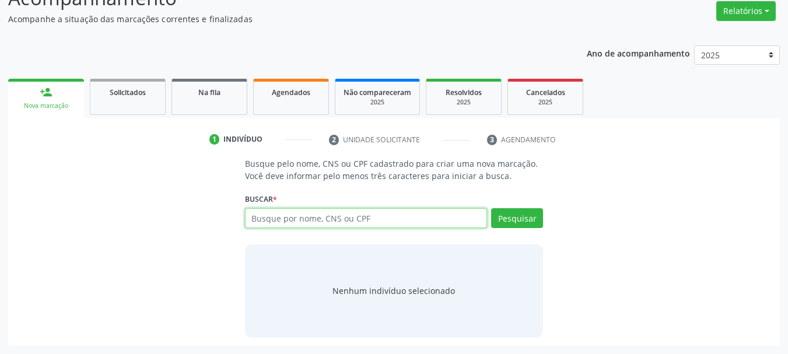
click at [289, 217] on input "text" at bounding box center [366, 218] width 243 height 20
type input "[PERSON_NAME] DE SO"
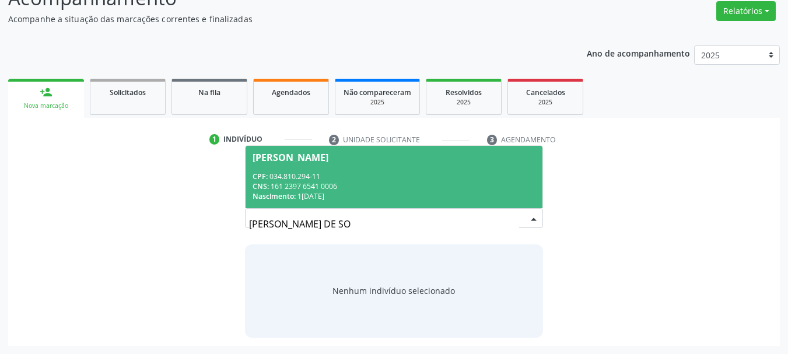
click at [413, 186] on div "CNS: 161 2397 6541 0006" at bounding box center [395, 186] width 284 height 10
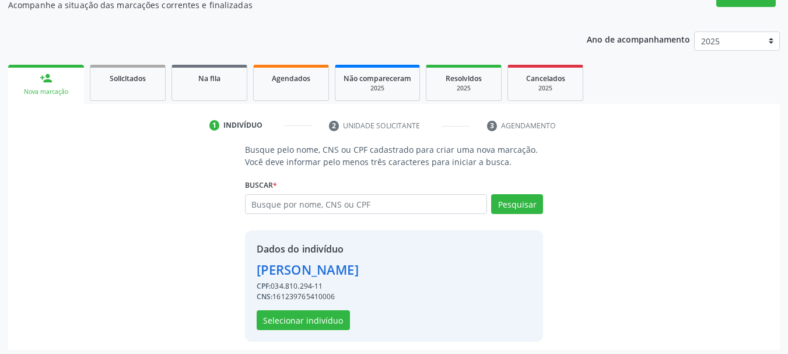
scroll to position [114, 0]
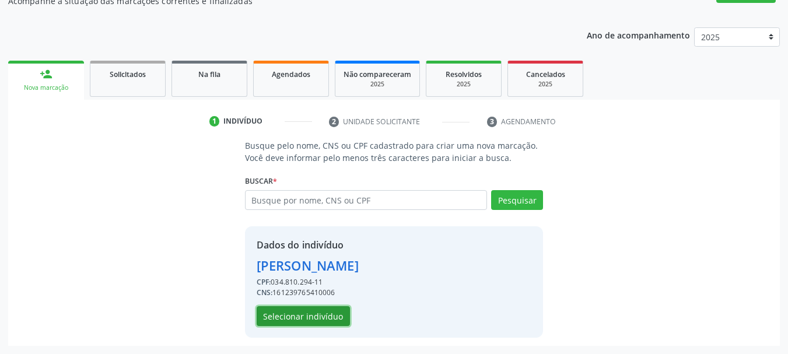
click at [287, 321] on button "Selecionar indivíduo" at bounding box center [303, 316] width 93 height 20
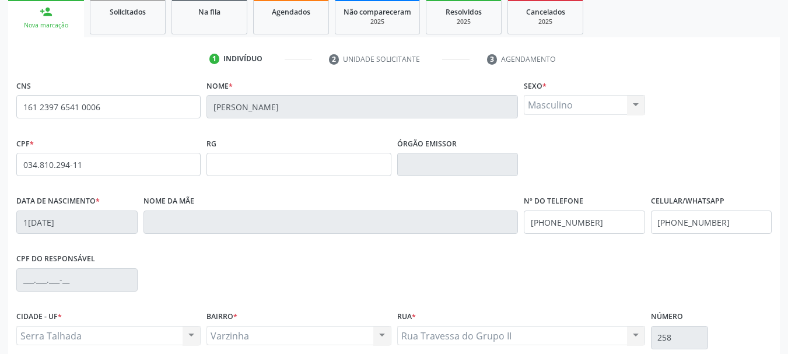
scroll to position [278, 0]
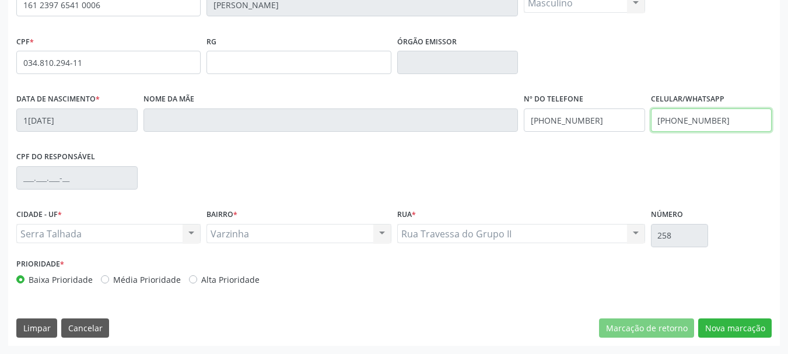
click at [710, 126] on input "[PHONE_NUMBER]" at bounding box center [711, 120] width 121 height 23
click at [595, 104] on div "Nº do Telefone [PHONE_NUMBER]" at bounding box center [584, 110] width 121 height 41
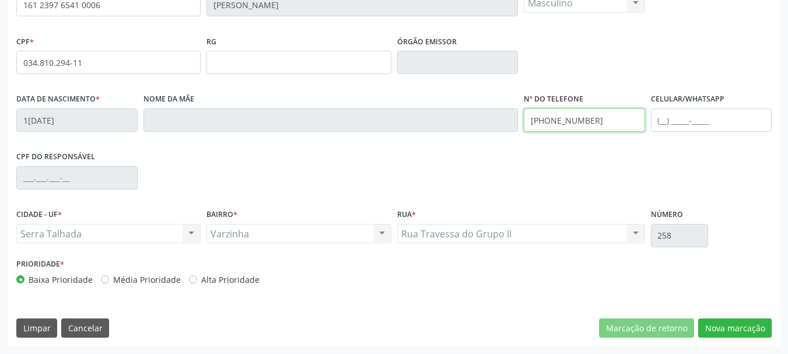
click at [594, 113] on input "[PHONE_NUMBER]" at bounding box center [584, 120] width 121 height 23
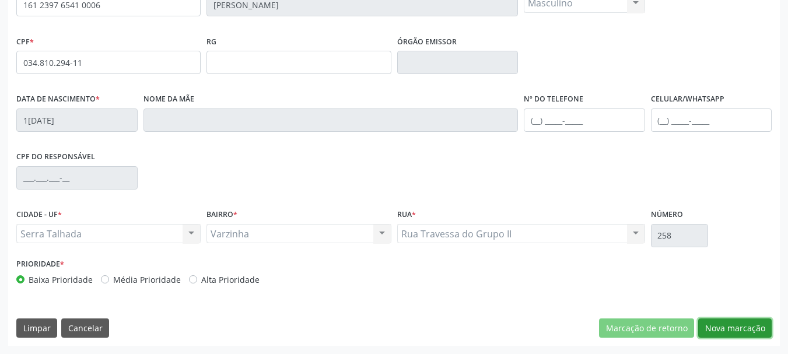
click at [730, 330] on button "Nova marcação" at bounding box center [735, 329] width 74 height 20
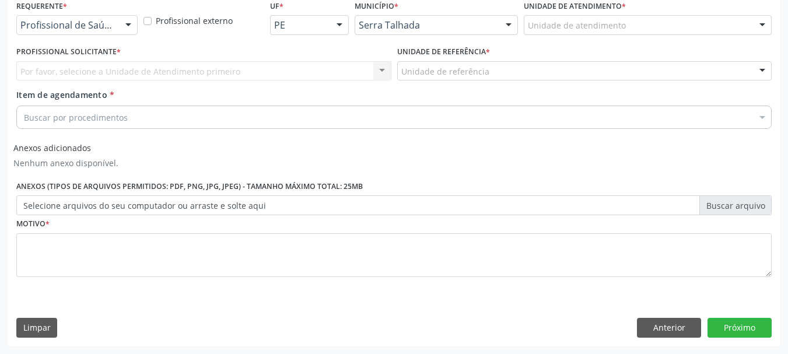
scroll to position [256, 0]
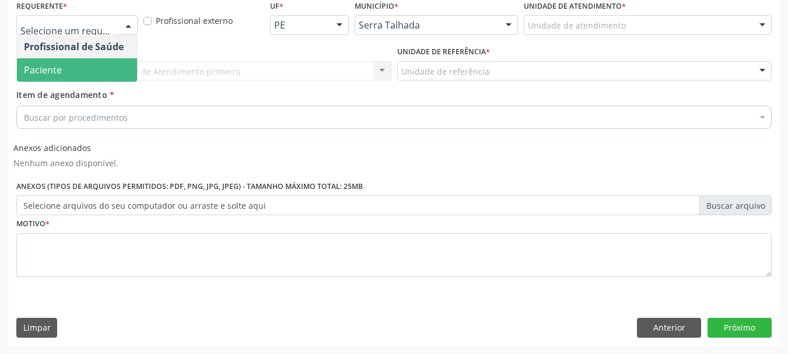
click at [73, 60] on span "Paciente" at bounding box center [77, 69] width 120 height 23
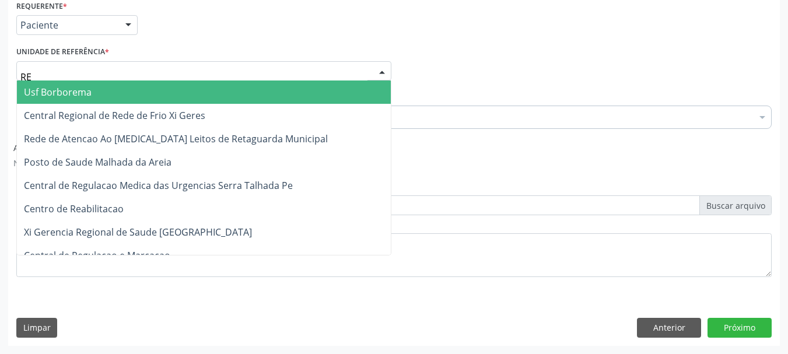
type input "REA"
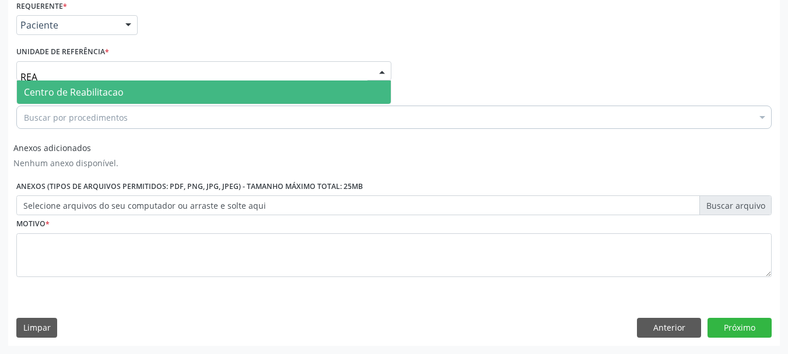
click at [67, 96] on span "Centro de Reabilitacao" at bounding box center [74, 92] width 100 height 13
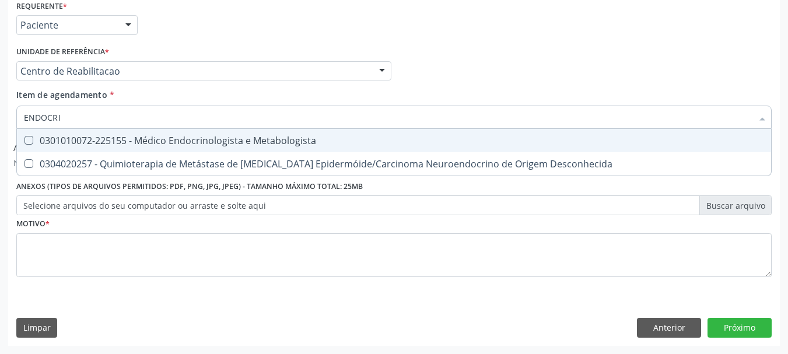
type input "ENDOCRIN"
click at [117, 145] on div "0301010072-225155 - Médico Endocrinologista e Metabologista" at bounding box center [394, 140] width 740 height 9
checkbox Metabologista "true"
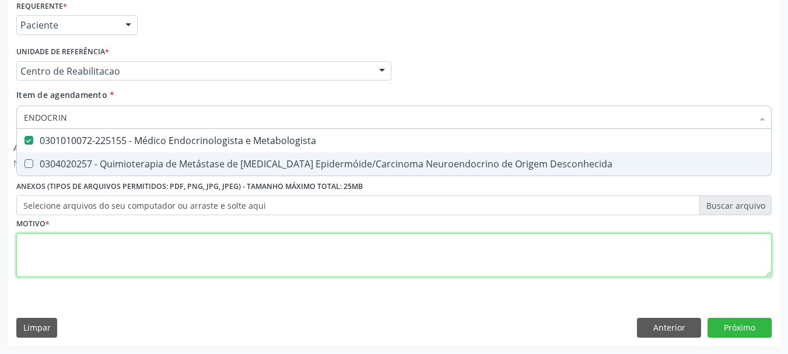
click at [51, 261] on div "Requerente * Paciente Profissional de Saúde Paciente Nenhum resultado encontrad…" at bounding box center [393, 145] width 755 height 296
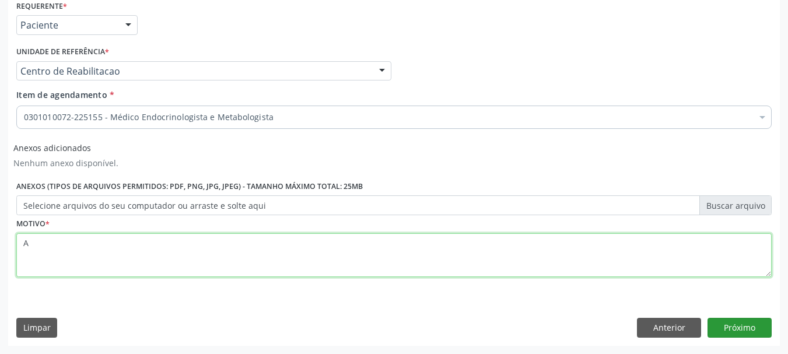
type textarea "A"
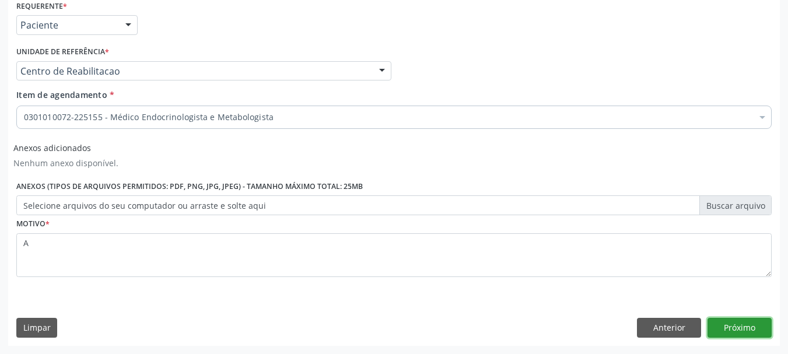
click at [735, 335] on button "Próximo" at bounding box center [740, 328] width 64 height 20
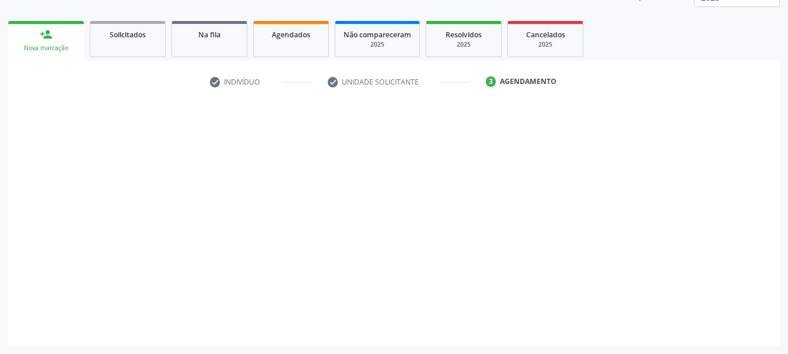
scroll to position [153, 0]
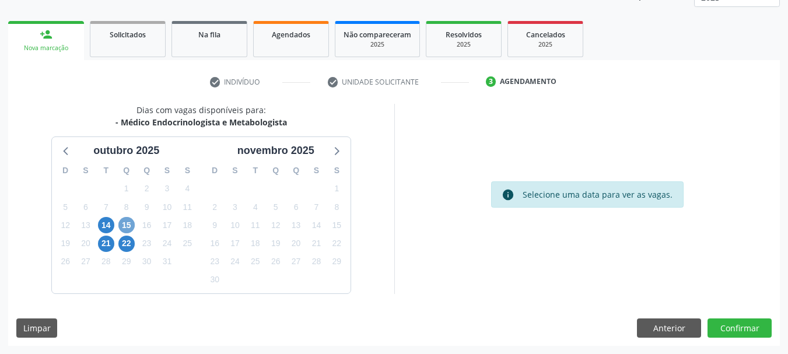
click at [134, 226] on span "15" at bounding box center [126, 225] width 16 height 16
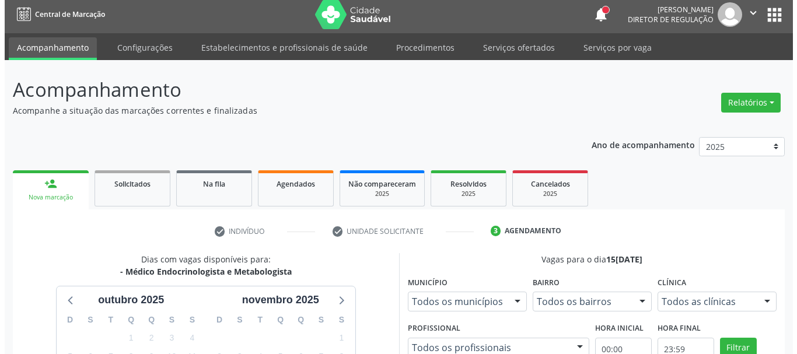
scroll to position [0, 0]
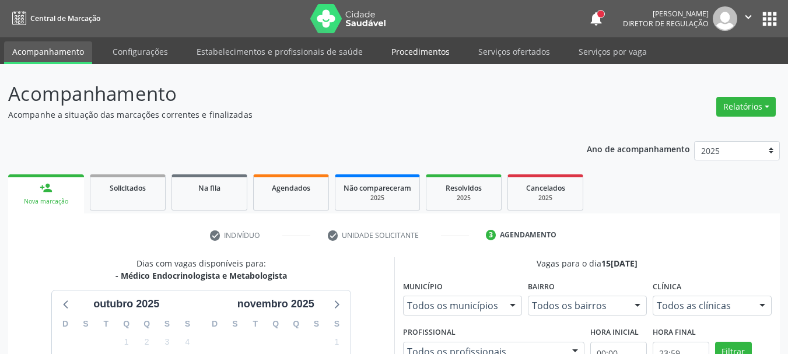
click at [411, 57] on link "Procedimentos" at bounding box center [420, 51] width 75 height 20
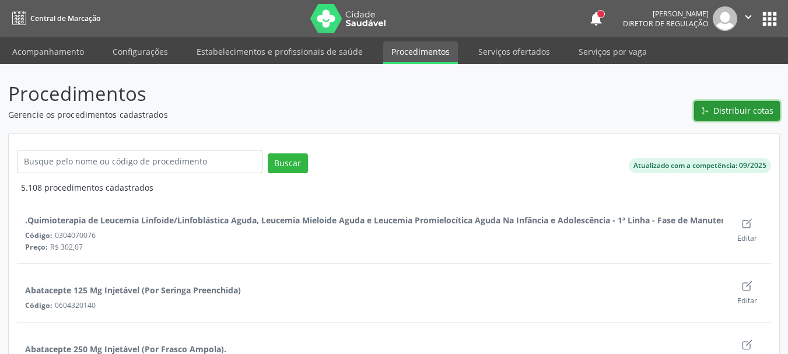
click at [734, 109] on span "Distribuir cotas" at bounding box center [743, 110] width 60 height 12
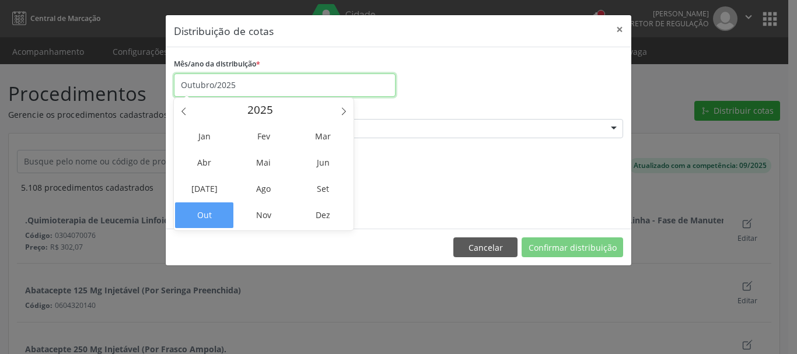
click at [252, 89] on input "Outubro/2025" at bounding box center [285, 85] width 222 height 23
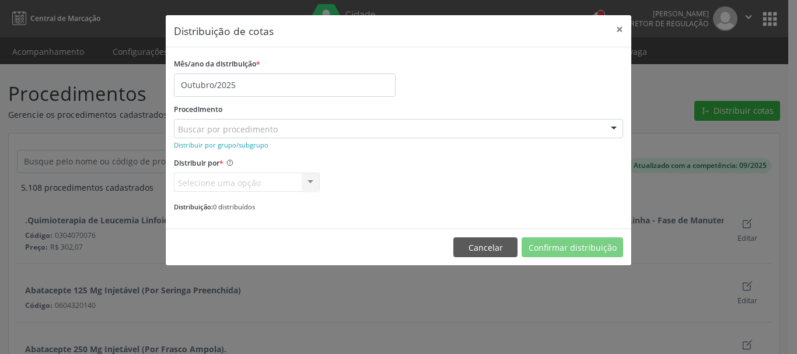
click at [461, 80] on div "Mês/ano da distribuição * Outubro/2025" at bounding box center [398, 75] width 455 height 41
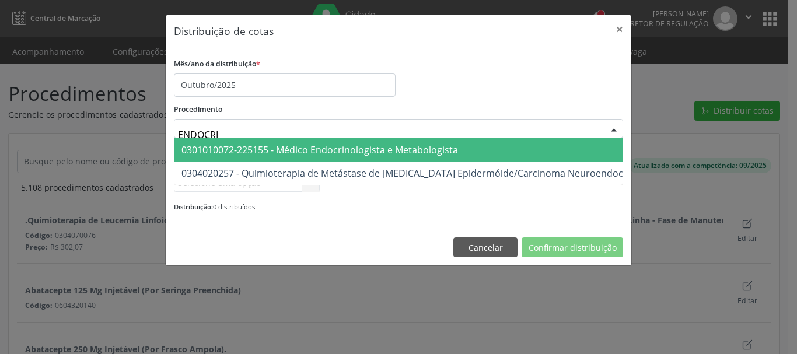
type input "ENDOCRIN"
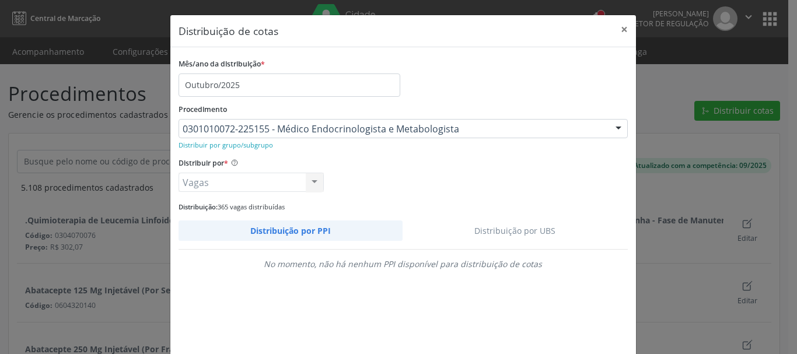
click at [484, 235] on link "Distribuição por UBS" at bounding box center [515, 231] width 225 height 20
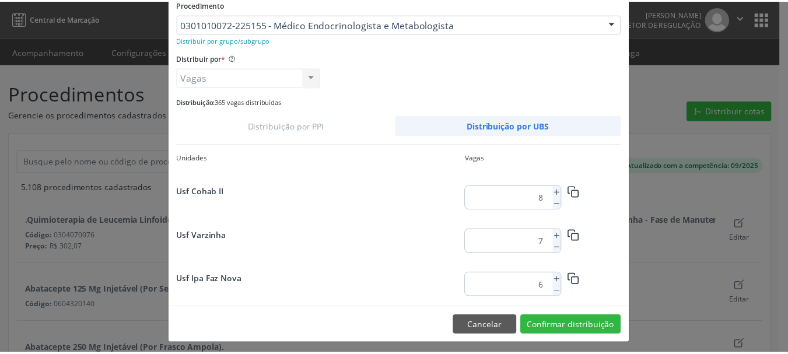
scroll to position [110, 0]
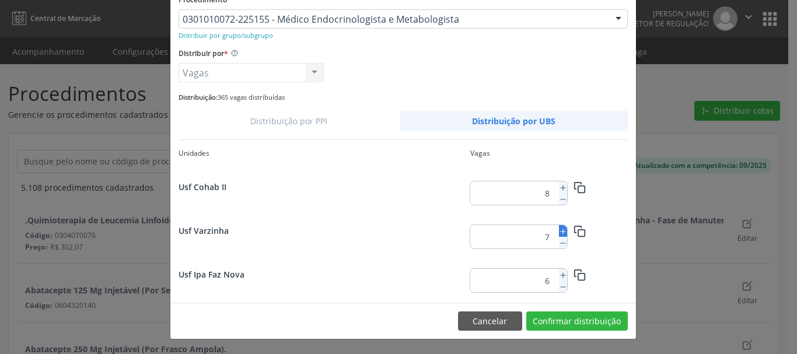
click at [559, 232] on icon at bounding box center [563, 232] width 8 height 8
type input "8"
click at [572, 324] on button "Confirmar distribuição" at bounding box center [577, 322] width 102 height 20
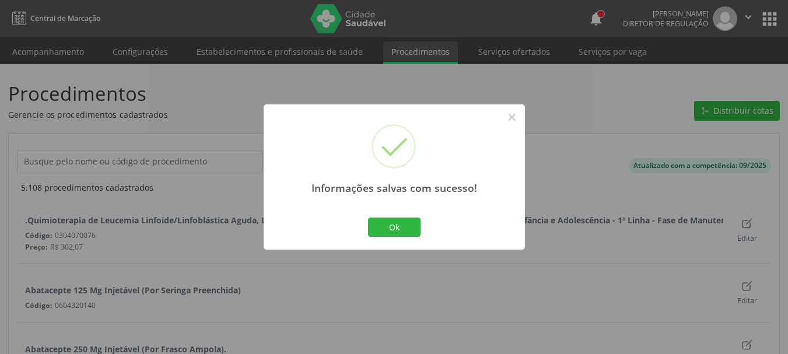
scroll to position [0, 0]
click at [399, 226] on button "Ok" at bounding box center [394, 228] width 53 height 20
